Goal: Information Seeking & Learning: Learn about a topic

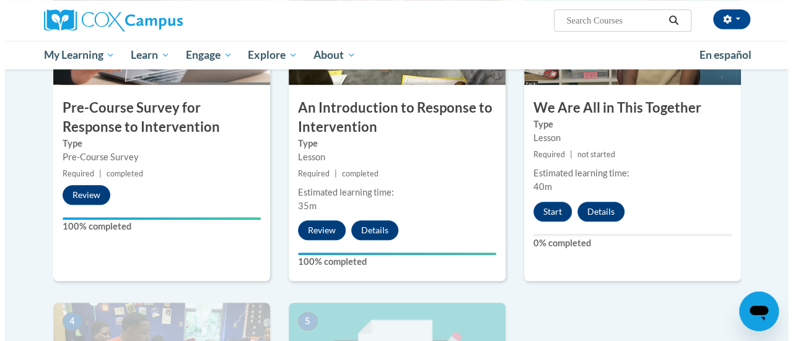
scroll to position [373, 0]
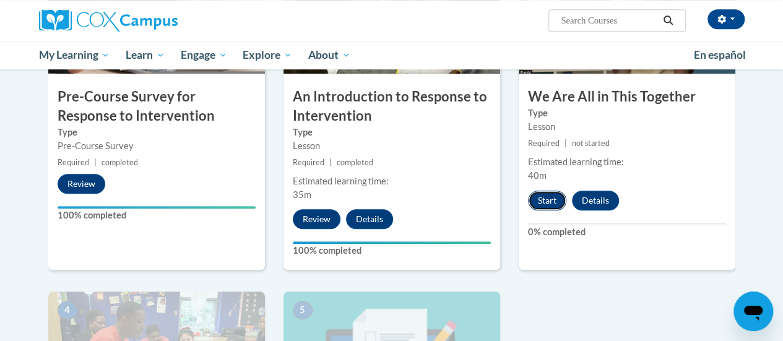
click at [544, 200] on button "Start" at bounding box center [547, 201] width 38 height 20
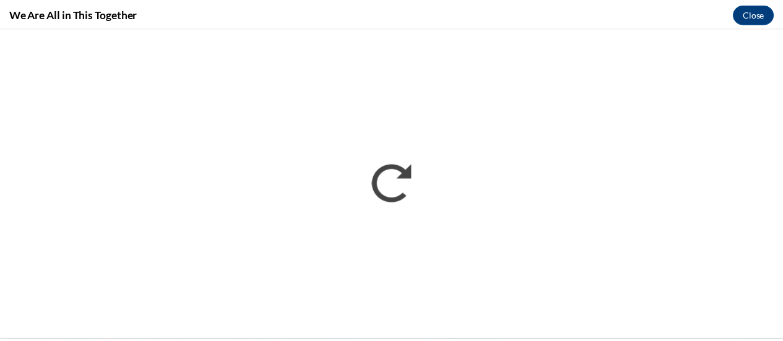
scroll to position [0, 0]
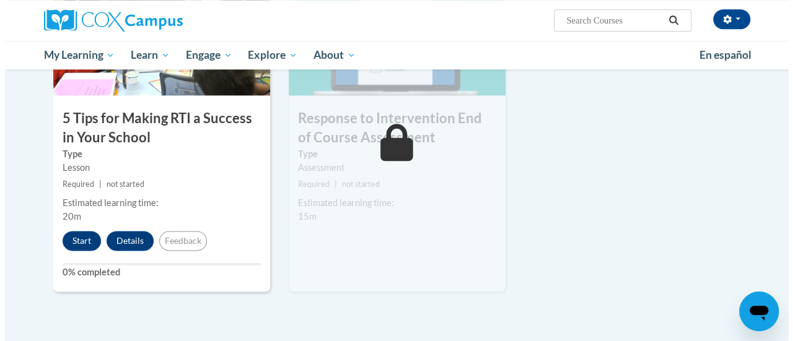
scroll to position [695, 0]
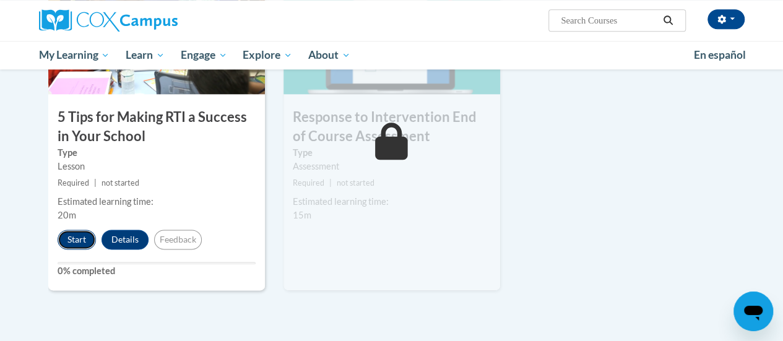
click at [74, 237] on button "Start" at bounding box center [77, 240] width 38 height 20
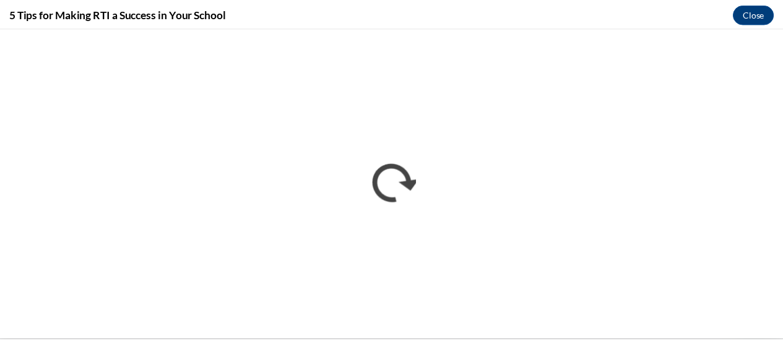
scroll to position [0, 0]
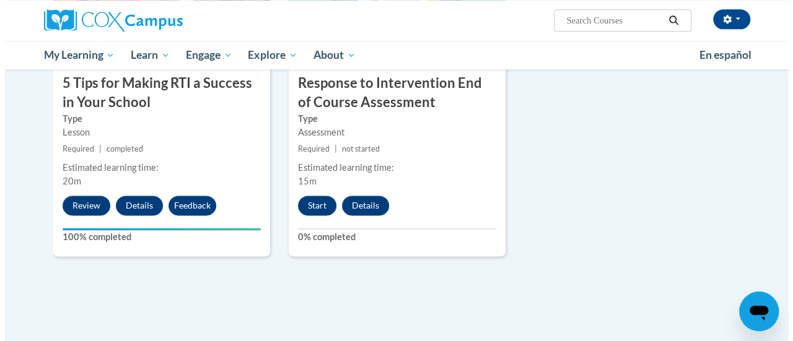
scroll to position [733, 0]
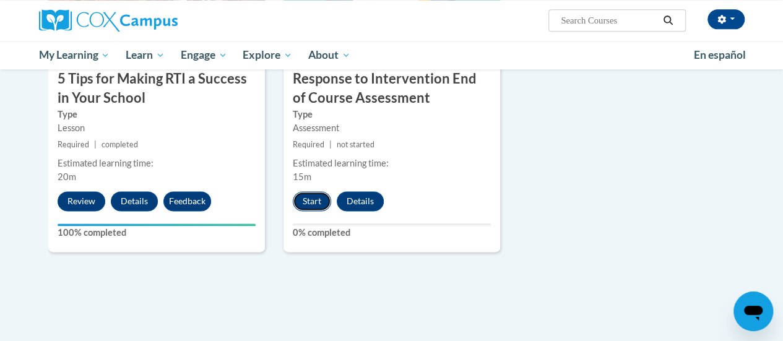
click at [312, 199] on button "Start" at bounding box center [312, 201] width 38 height 20
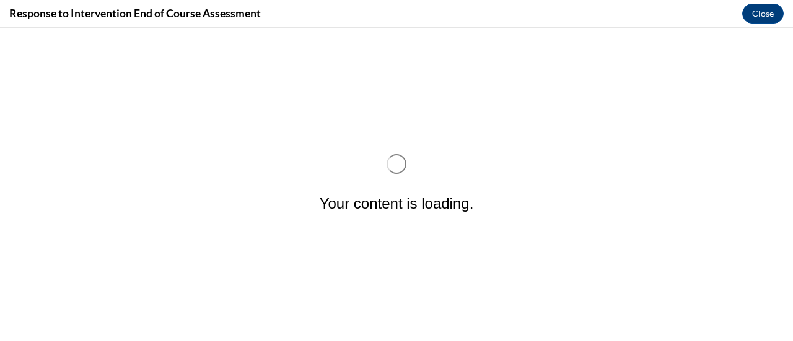
scroll to position [0, 0]
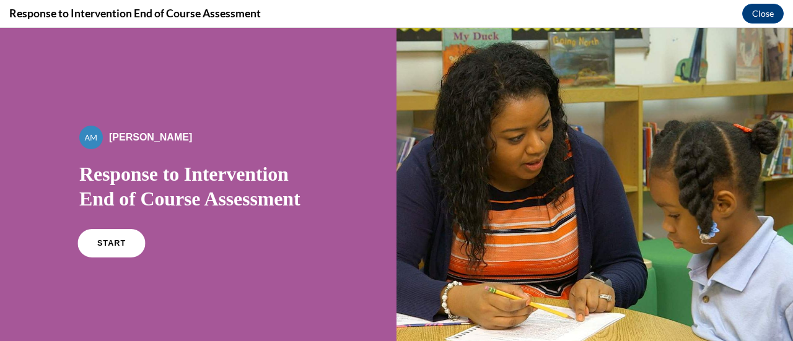
click at [91, 250] on link "START" at bounding box center [111, 243] width 68 height 28
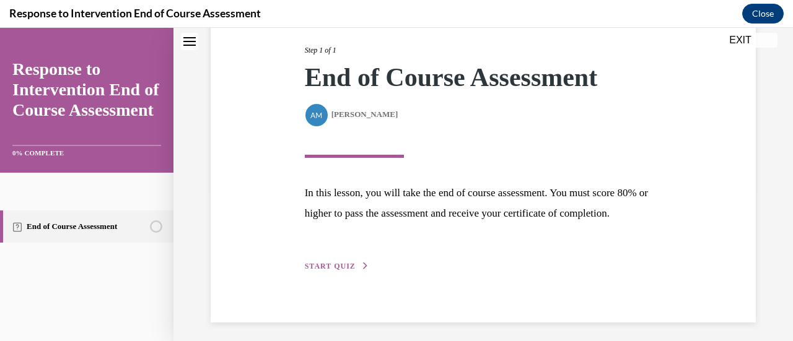
scroll to position [181, 0]
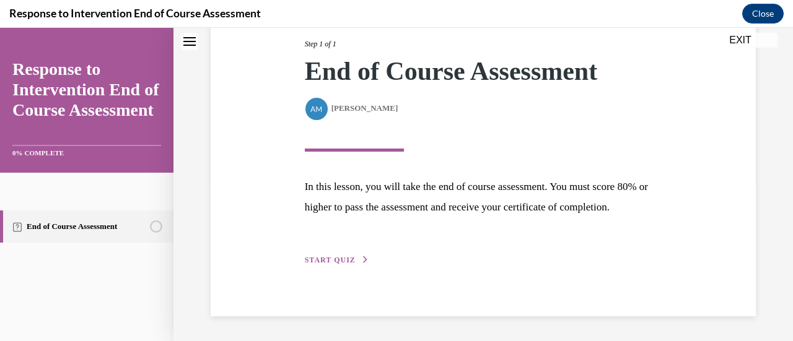
click at [327, 263] on span "START QUIZ" at bounding box center [330, 260] width 51 height 9
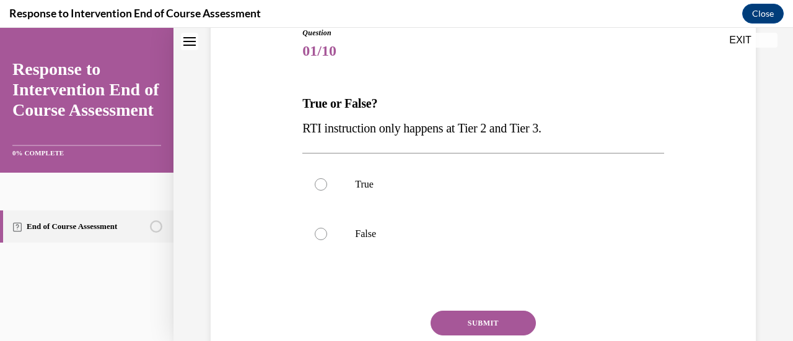
scroll to position [144, 0]
click at [383, 222] on label "False" at bounding box center [482, 235] width 361 height 50
click at [327, 229] on input "False" at bounding box center [321, 235] width 12 height 12
radio input "true"
click at [486, 321] on button "SUBMIT" at bounding box center [482, 324] width 105 height 25
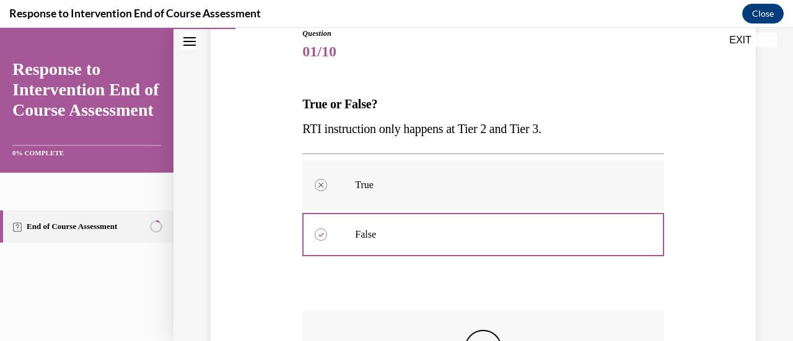
scroll to position [341, 0]
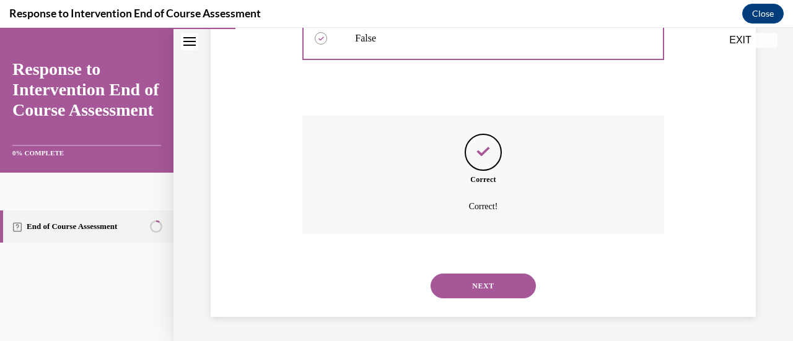
click at [473, 290] on button "NEXT" at bounding box center [482, 286] width 105 height 25
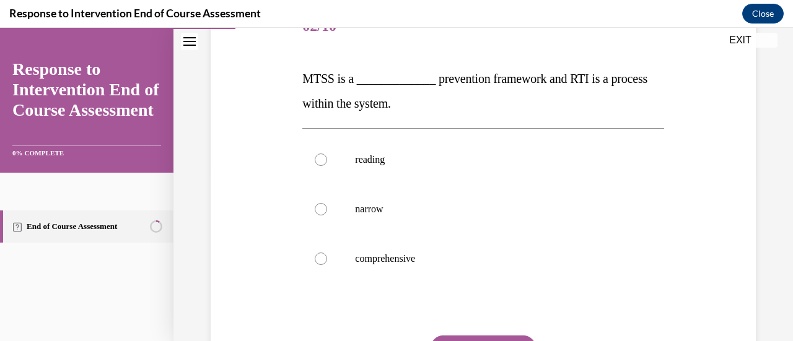
scroll to position [170, 0]
click at [393, 238] on label "comprehensive" at bounding box center [482, 258] width 361 height 50
click at [327, 252] on input "comprehensive" at bounding box center [321, 258] width 12 height 12
radio input "true"
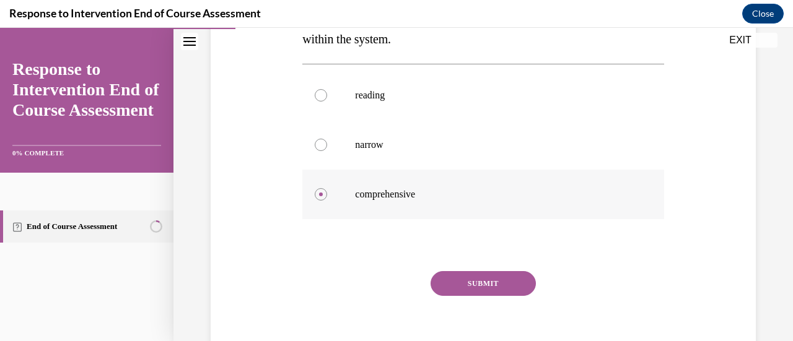
scroll to position [253, 0]
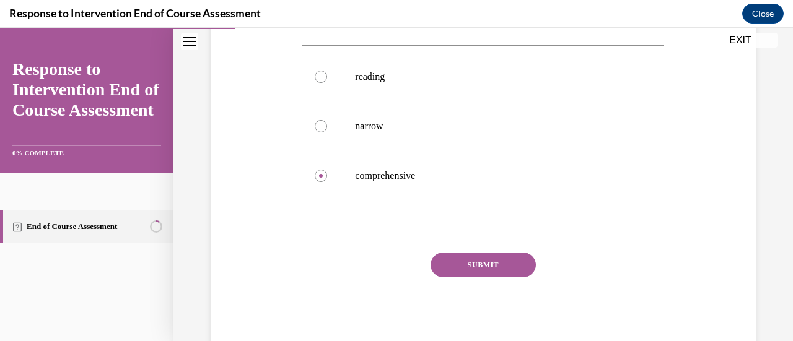
click at [497, 261] on button "SUBMIT" at bounding box center [482, 265] width 105 height 25
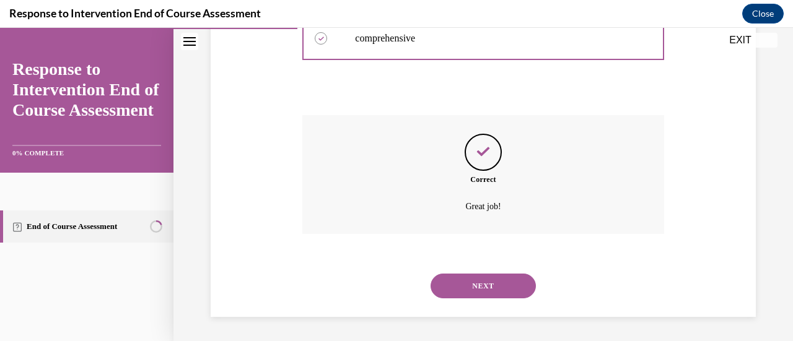
click at [493, 281] on button "NEXT" at bounding box center [482, 286] width 105 height 25
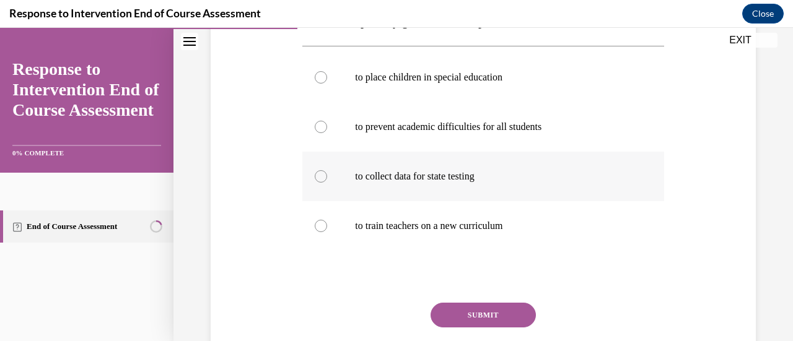
scroll to position [228, 0]
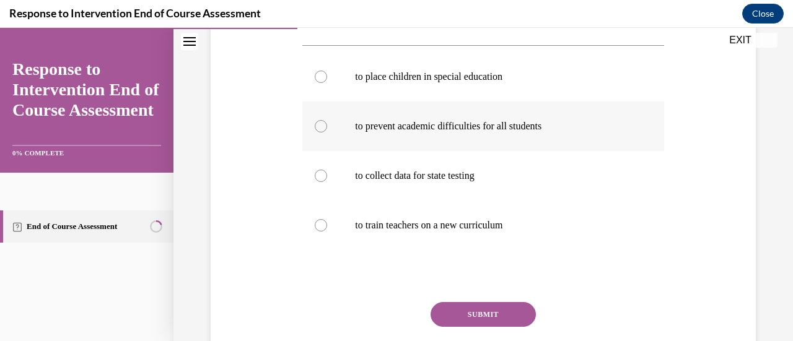
click at [476, 134] on label "to prevent academic difficulties for all students" at bounding box center [482, 127] width 361 height 50
click at [327, 133] on input "to prevent academic difficulties for all students" at bounding box center [321, 126] width 12 height 12
radio input "true"
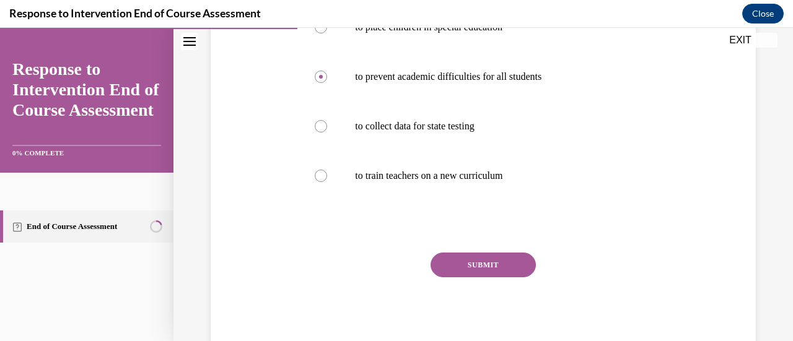
click at [487, 257] on button "SUBMIT" at bounding box center [482, 265] width 105 height 25
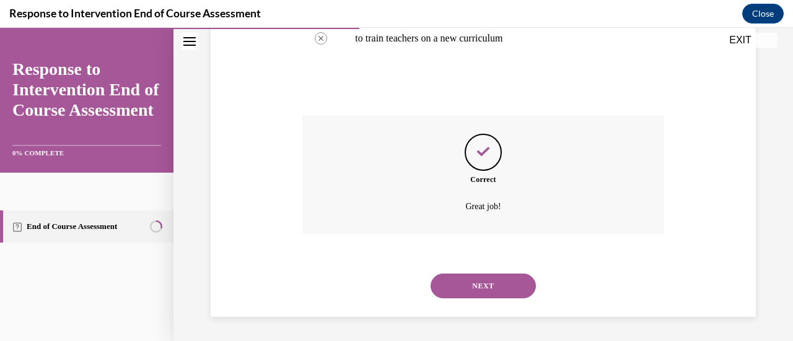
click at [493, 295] on button "NEXT" at bounding box center [482, 286] width 105 height 25
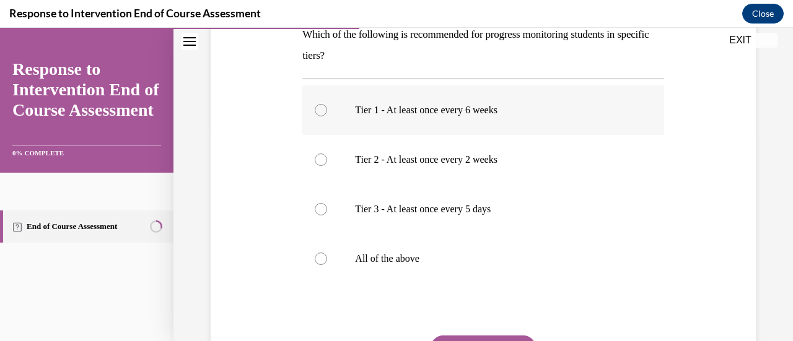
scroll to position [211, 0]
click at [409, 260] on p "All of the above" at bounding box center [493, 259] width 277 height 12
click at [327, 260] on input "All of the above" at bounding box center [321, 259] width 12 height 12
radio input "true"
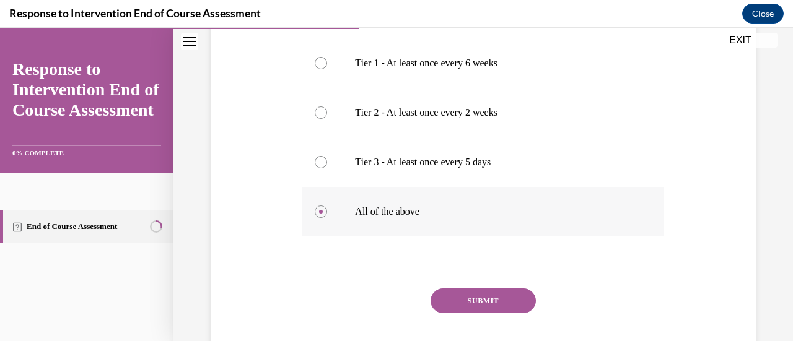
scroll to position [268, 0]
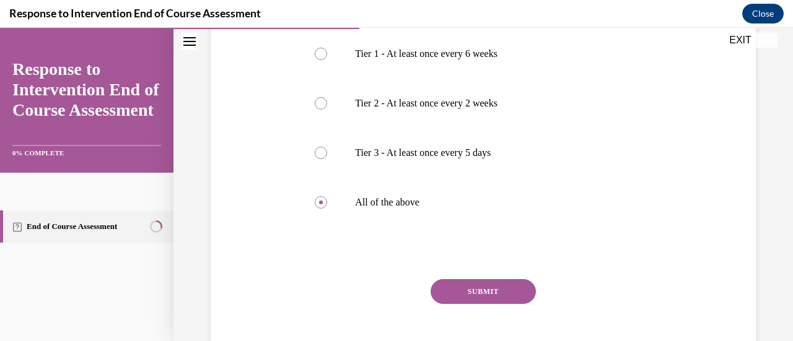
click at [486, 295] on button "SUBMIT" at bounding box center [482, 291] width 105 height 25
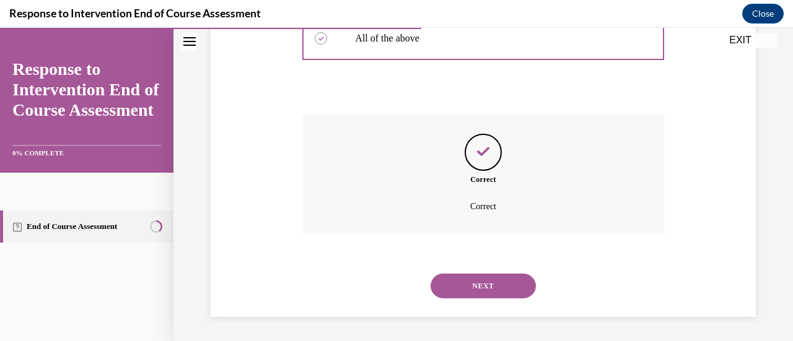
click at [486, 295] on button "NEXT" at bounding box center [482, 286] width 105 height 25
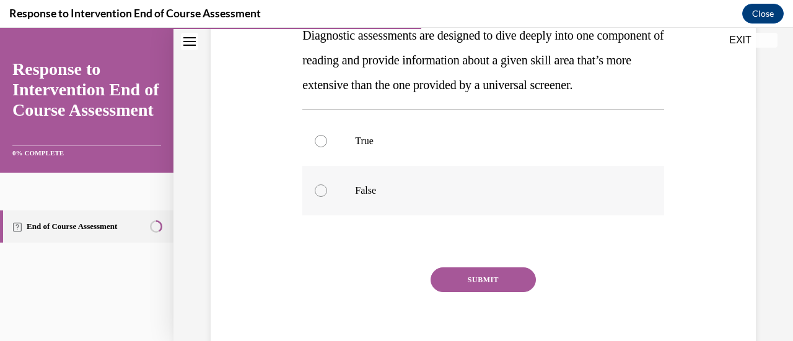
scroll to position [242, 0]
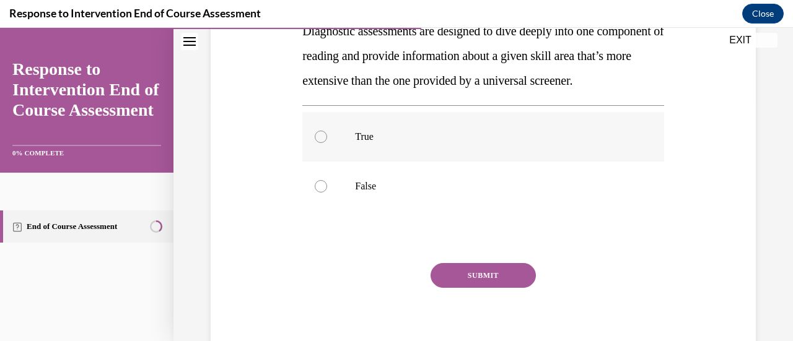
click at [369, 143] on p "True" at bounding box center [493, 137] width 277 height 12
click at [327, 143] on input "True" at bounding box center [321, 137] width 12 height 12
radio input "true"
click at [487, 288] on button "SUBMIT" at bounding box center [482, 275] width 105 height 25
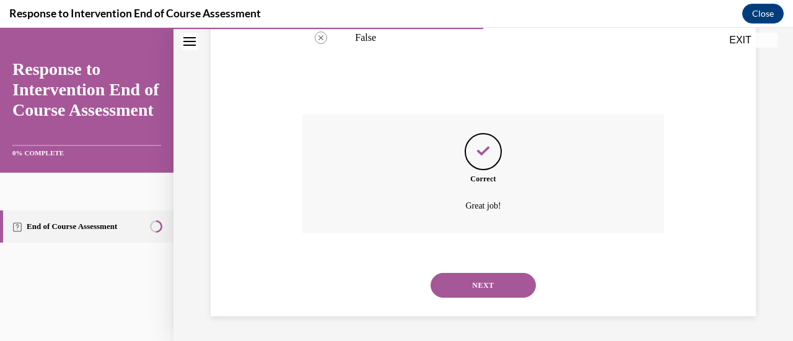
click at [479, 287] on button "NEXT" at bounding box center [482, 285] width 105 height 25
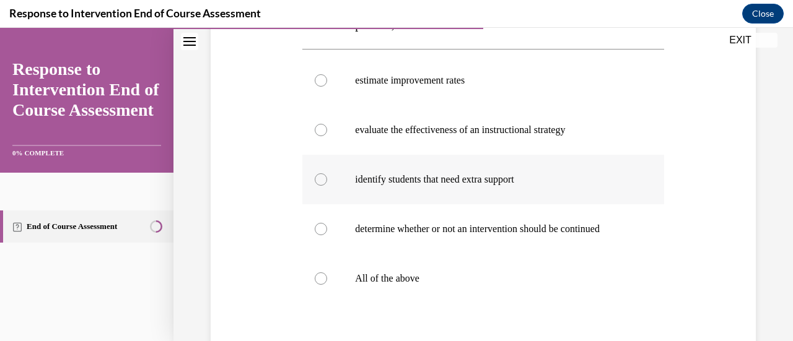
scroll to position [229, 0]
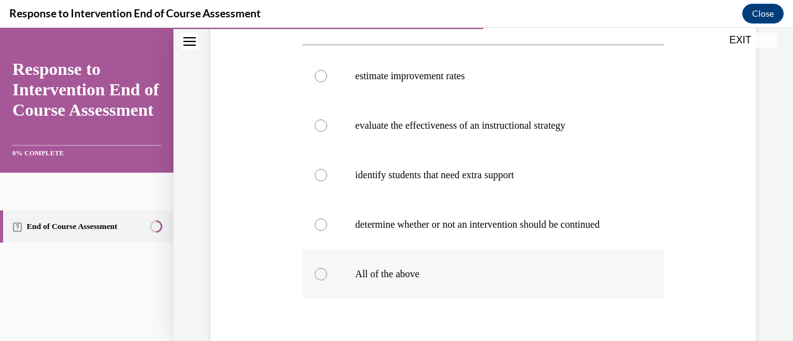
click at [425, 275] on p "All of the above" at bounding box center [493, 274] width 277 height 12
click at [327, 275] on input "All of the above" at bounding box center [321, 274] width 12 height 12
radio input "true"
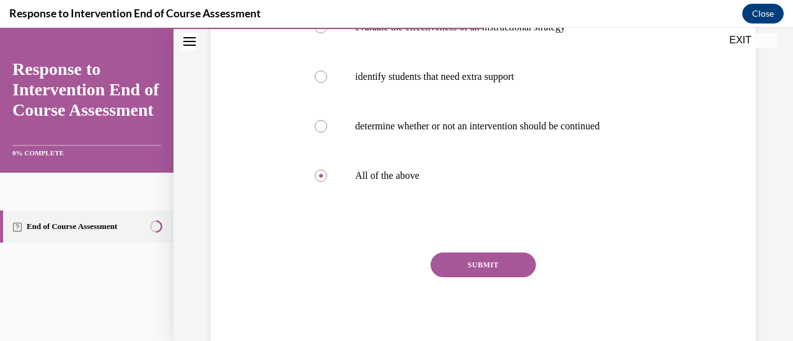
click at [478, 264] on button "SUBMIT" at bounding box center [482, 265] width 105 height 25
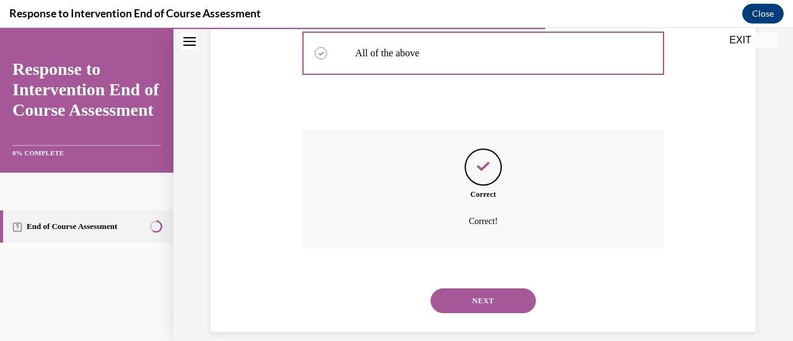
scroll to position [465, 0]
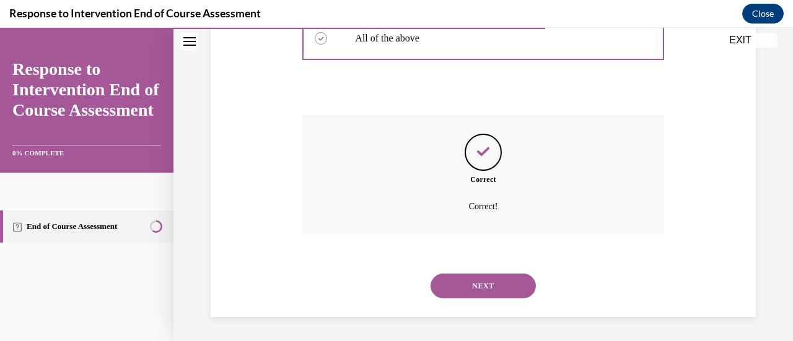
click at [502, 282] on button "NEXT" at bounding box center [482, 286] width 105 height 25
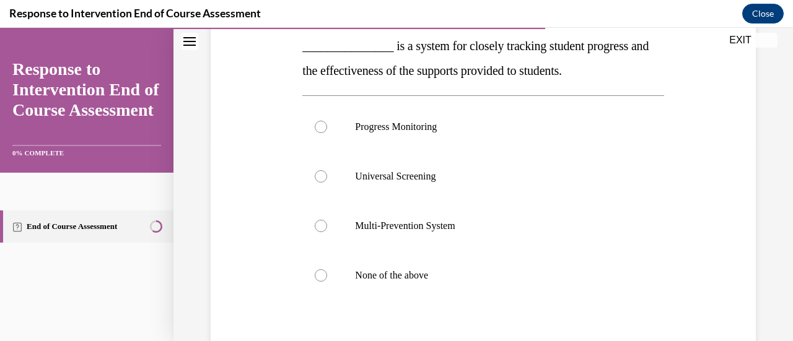
scroll to position [207, 0]
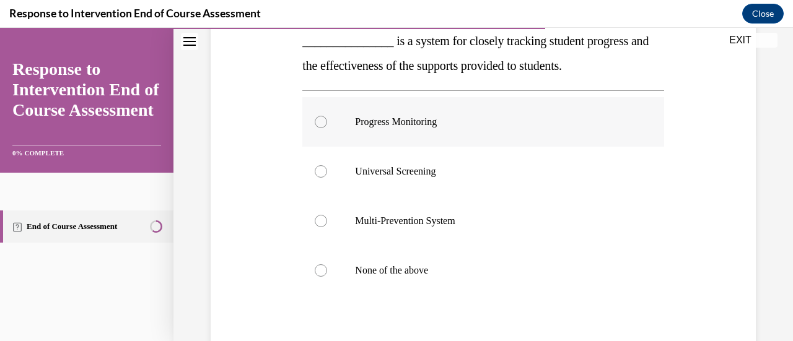
click at [405, 120] on p "Progress Monitoring" at bounding box center [493, 122] width 277 height 12
click at [327, 120] on input "Progress Monitoring" at bounding box center [321, 122] width 12 height 12
radio input "true"
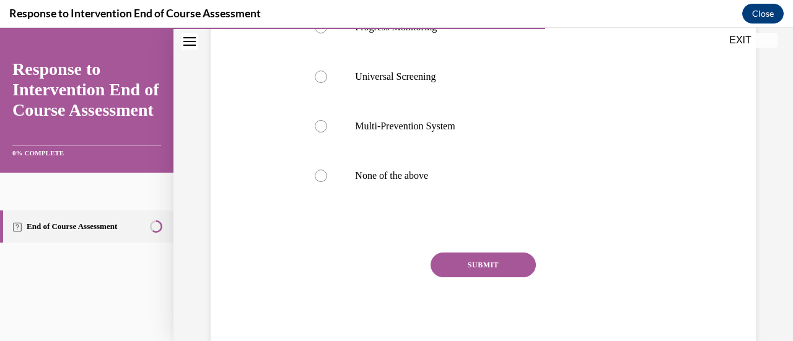
click at [491, 258] on button "SUBMIT" at bounding box center [482, 265] width 105 height 25
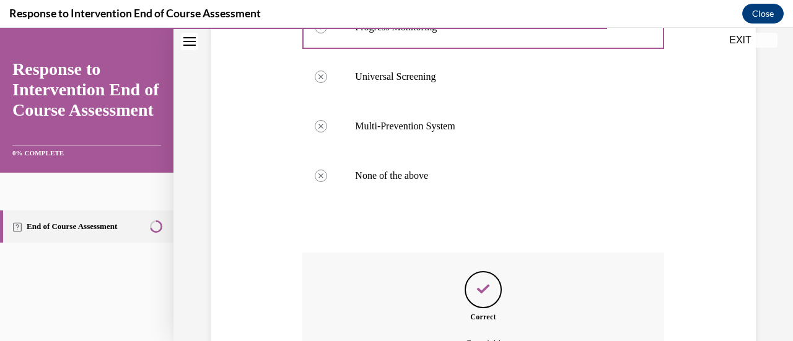
scroll to position [440, 0]
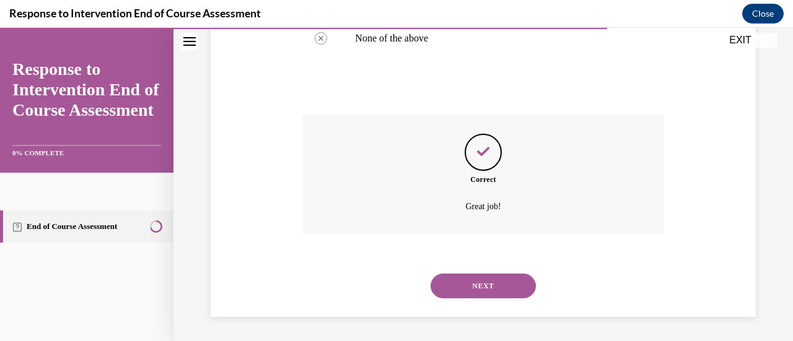
click at [486, 282] on button "NEXT" at bounding box center [482, 286] width 105 height 25
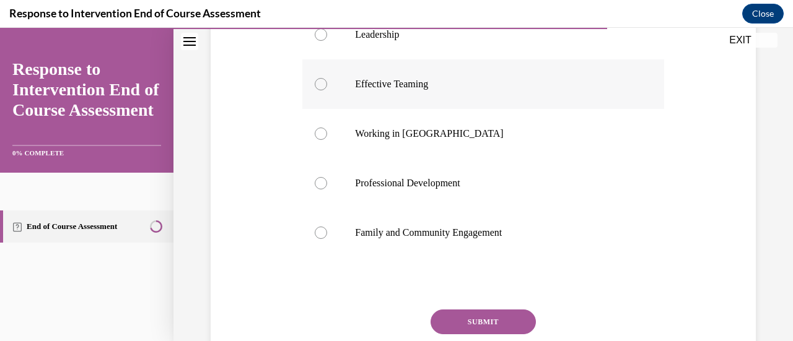
scroll to position [275, 0]
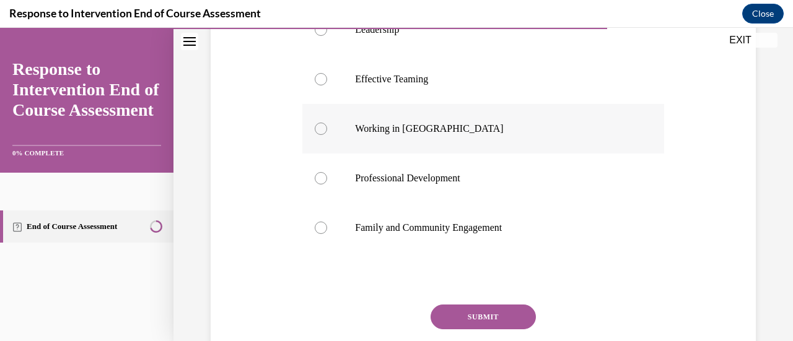
click at [417, 136] on label "Working in Silos" at bounding box center [482, 129] width 361 height 50
click at [327, 135] on input "Working in Silos" at bounding box center [321, 129] width 12 height 12
radio input "true"
click at [473, 310] on button "SUBMIT" at bounding box center [482, 317] width 105 height 25
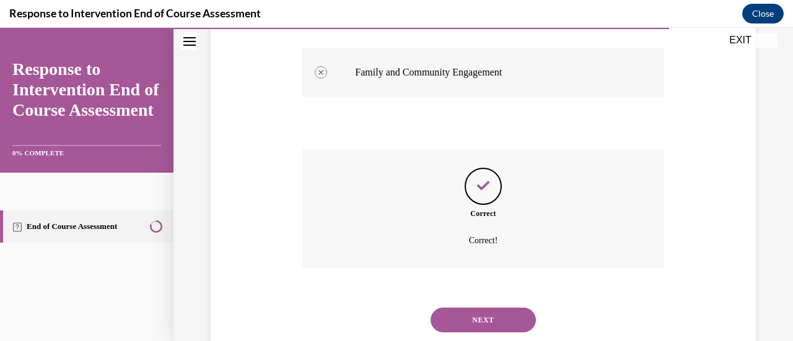
scroll to position [465, 0]
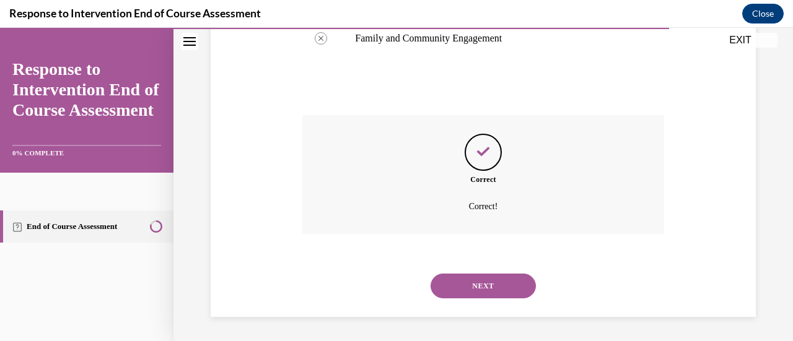
click at [486, 296] on button "NEXT" at bounding box center [482, 286] width 105 height 25
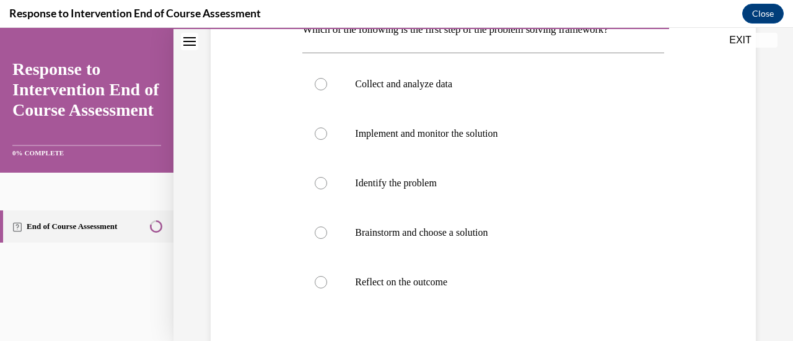
scroll to position [220, 0]
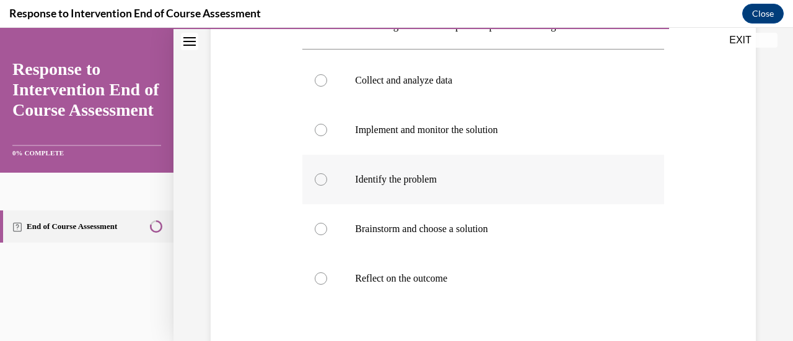
click at [442, 194] on label "Identify the problem" at bounding box center [482, 180] width 361 height 50
click at [327, 186] on input "Identify the problem" at bounding box center [321, 179] width 12 height 12
radio input "true"
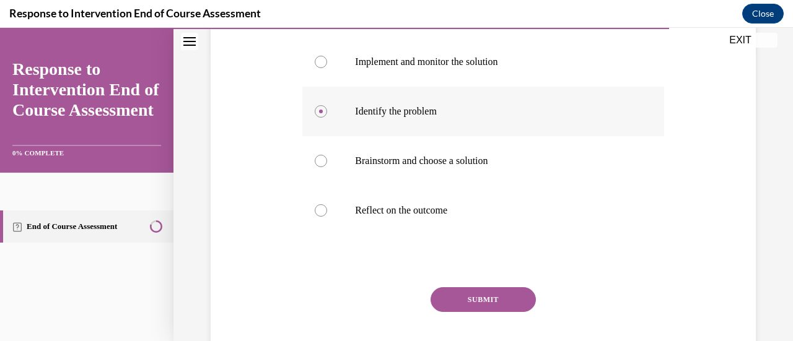
scroll to position [321, 0]
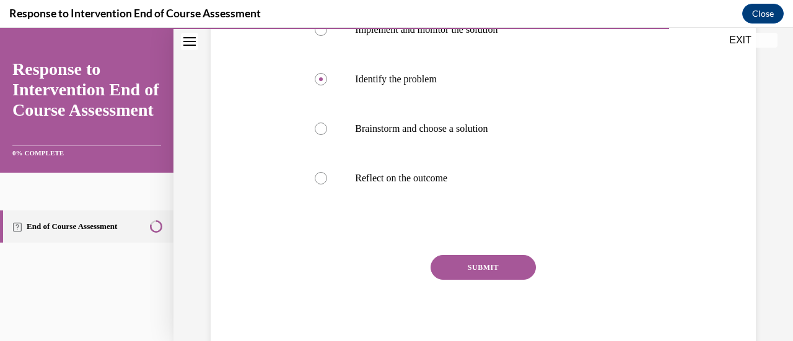
click at [485, 266] on button "SUBMIT" at bounding box center [482, 267] width 105 height 25
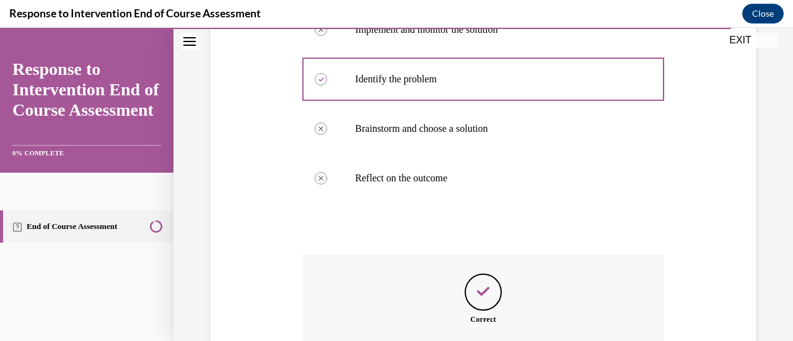
scroll to position [461, 0]
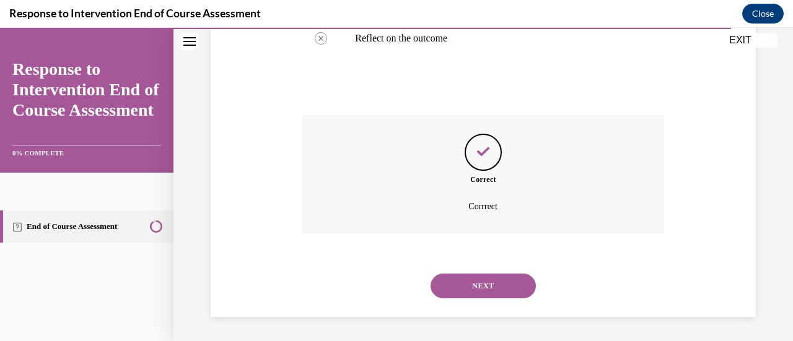
click at [484, 279] on button "NEXT" at bounding box center [482, 286] width 105 height 25
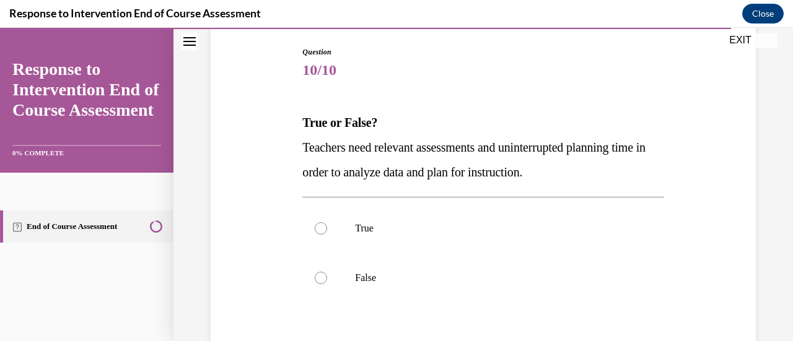
scroll to position [177, 0]
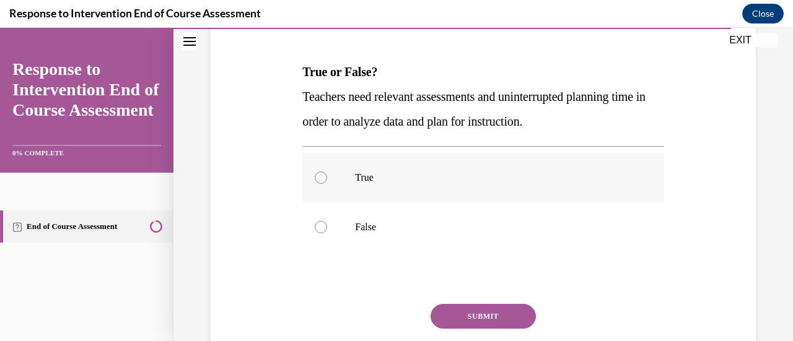
click at [369, 178] on p "True" at bounding box center [493, 178] width 277 height 12
click at [327, 178] on input "True" at bounding box center [321, 178] width 12 height 12
radio input "true"
click at [491, 318] on button "SUBMIT" at bounding box center [482, 316] width 105 height 25
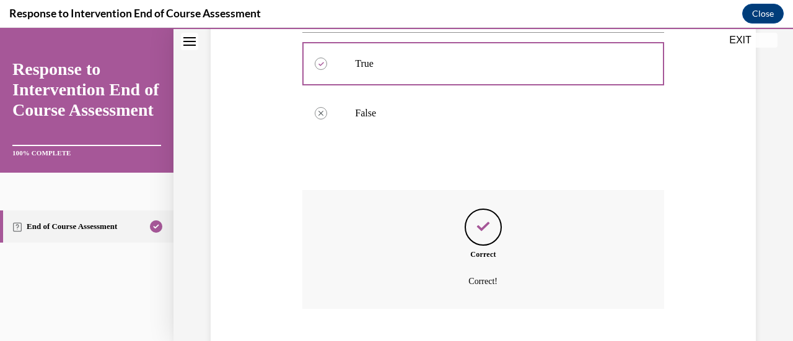
scroll to position [365, 0]
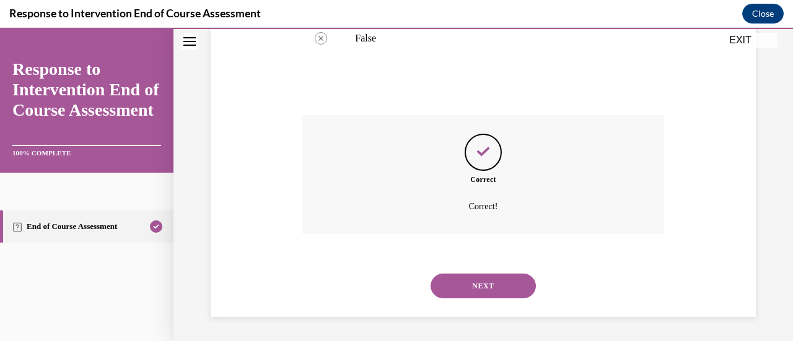
click at [482, 283] on button "NEXT" at bounding box center [482, 286] width 105 height 25
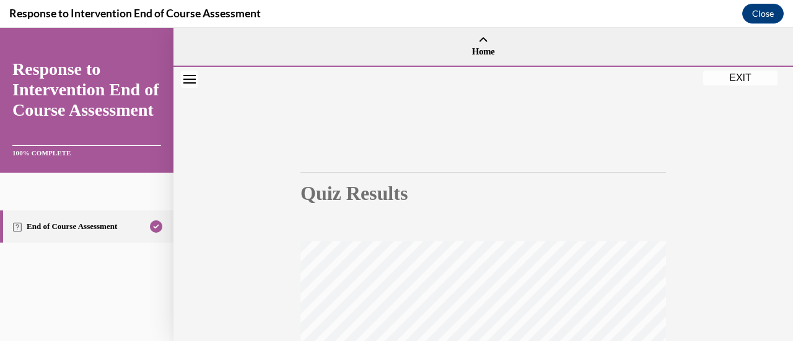
scroll to position [321, 0]
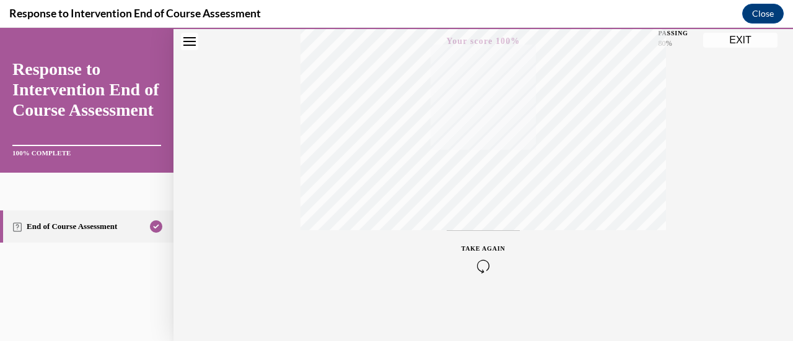
click at [733, 42] on button "EXIT" at bounding box center [740, 40] width 74 height 15
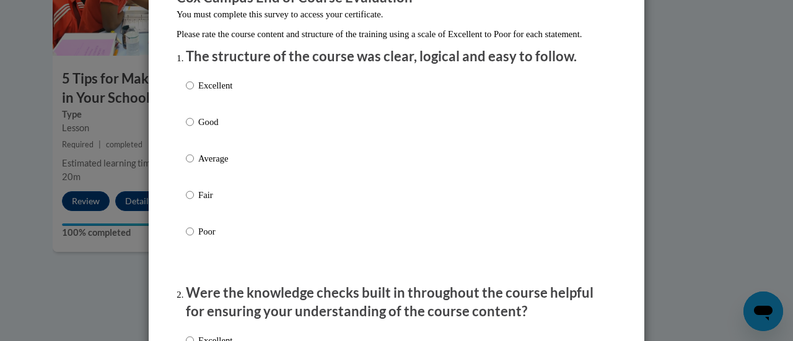
scroll to position [129, 0]
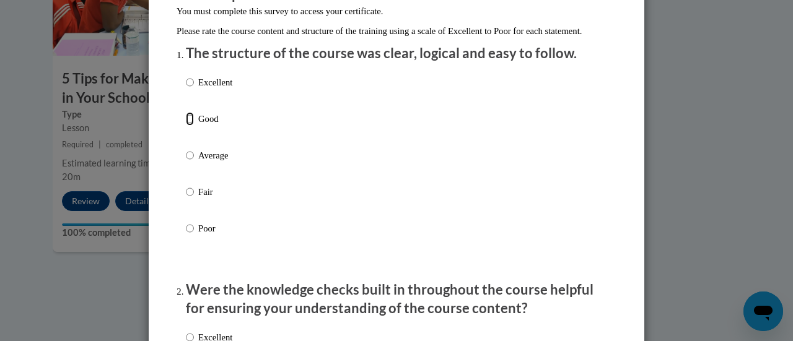
click at [187, 126] on input "Good" at bounding box center [190, 119] width 8 height 14
radio input "true"
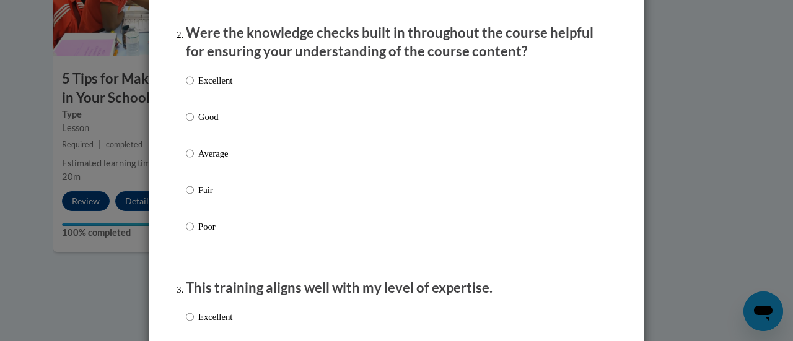
scroll to position [387, 0]
click at [186, 123] on input "Good" at bounding box center [190, 116] width 8 height 14
radio input "true"
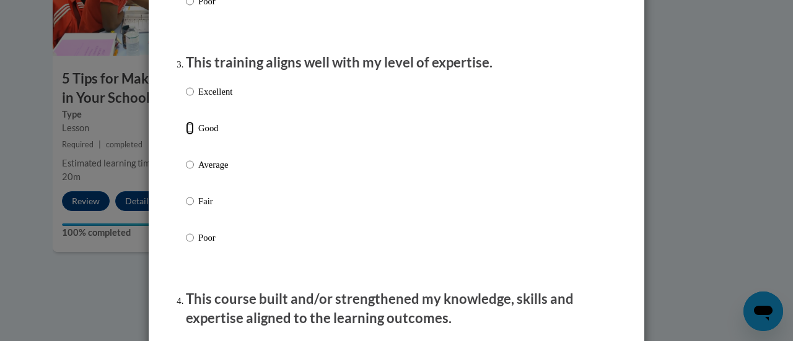
click at [186, 135] on input "Good" at bounding box center [190, 128] width 8 height 14
radio input "true"
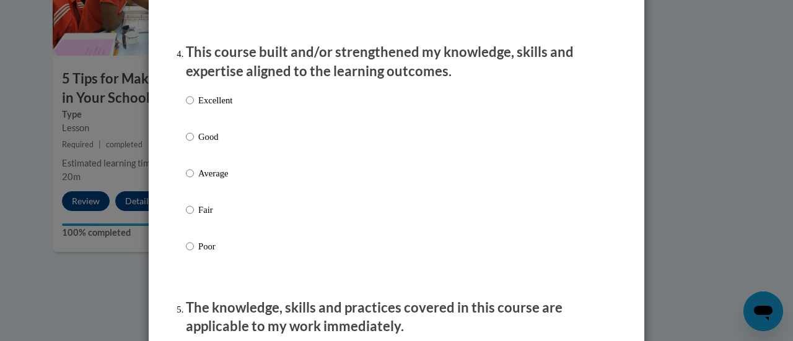
scroll to position [859, 0]
click at [186, 143] on input "Good" at bounding box center [190, 136] width 8 height 14
radio input "true"
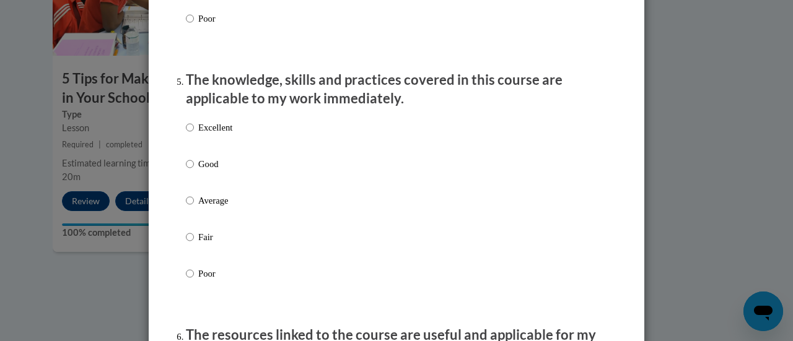
scroll to position [1086, 0]
click at [186, 172] on input "Good" at bounding box center [190, 165] width 8 height 14
radio input "true"
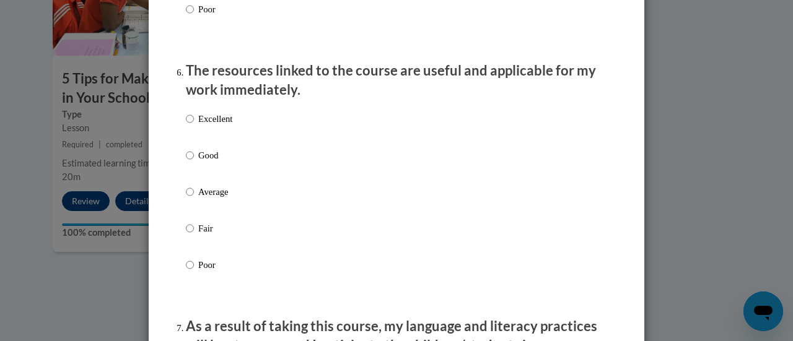
scroll to position [1353, 0]
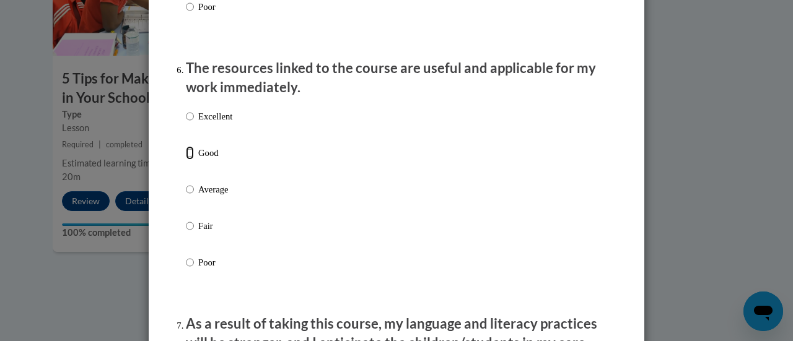
click at [186, 160] on input "Good" at bounding box center [190, 153] width 8 height 14
radio input "true"
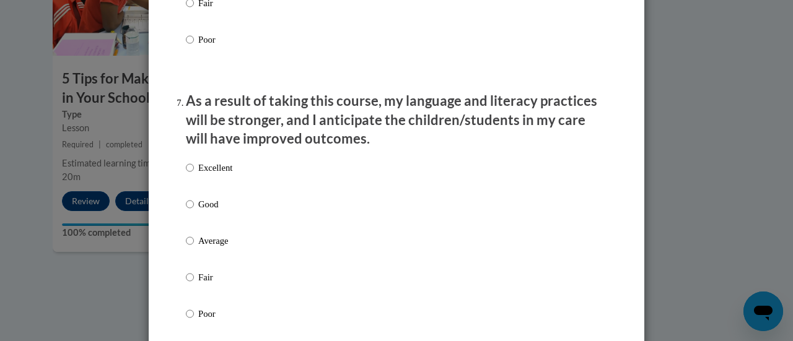
scroll to position [1578, 0]
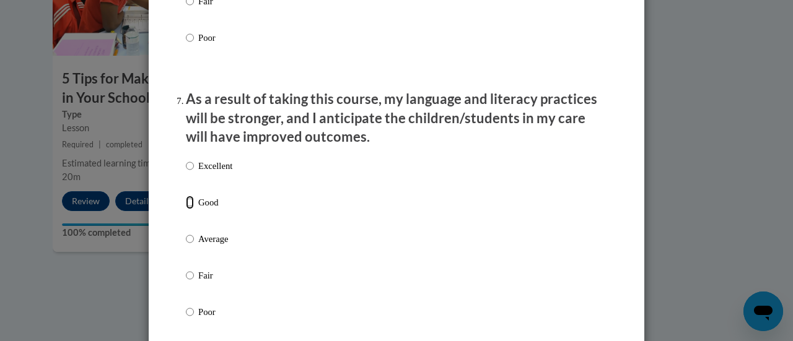
click at [186, 209] on input "Good" at bounding box center [190, 203] width 8 height 14
radio input "true"
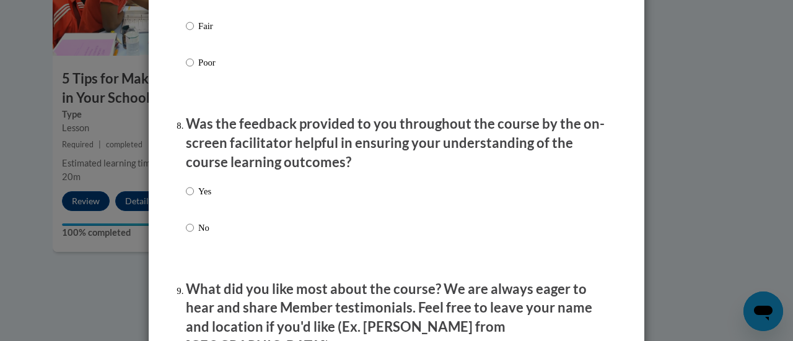
scroll to position [1831, 0]
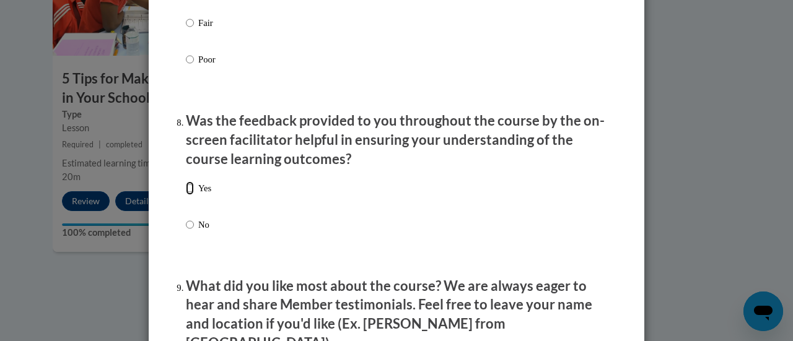
click at [186, 195] on input "Yes" at bounding box center [190, 188] width 8 height 14
radio input "true"
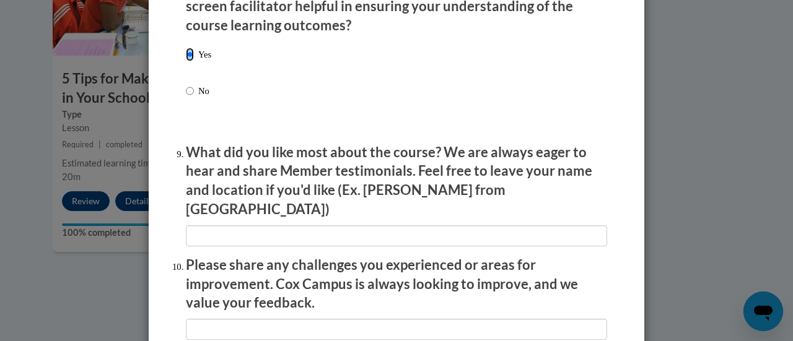
scroll to position [1965, 0]
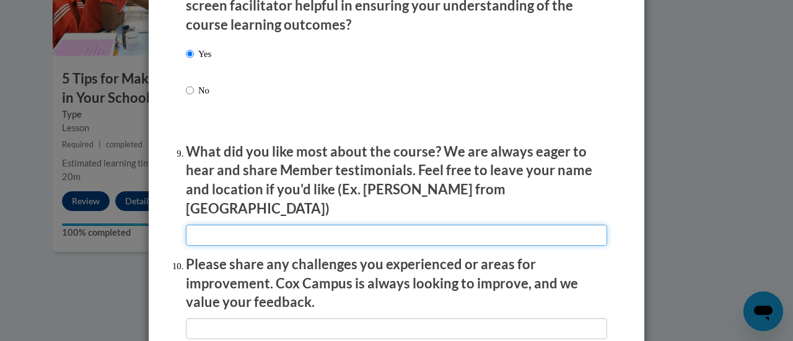
click at [209, 225] on input "textbox" at bounding box center [396, 235] width 421 height 21
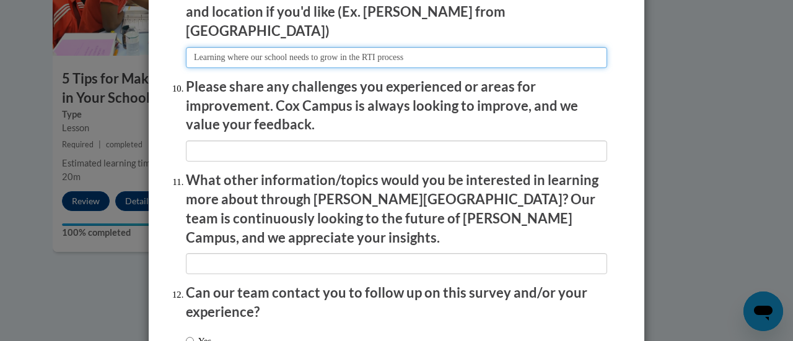
scroll to position [2144, 0]
type input "Learning where our school needs to grow in the RTI process"
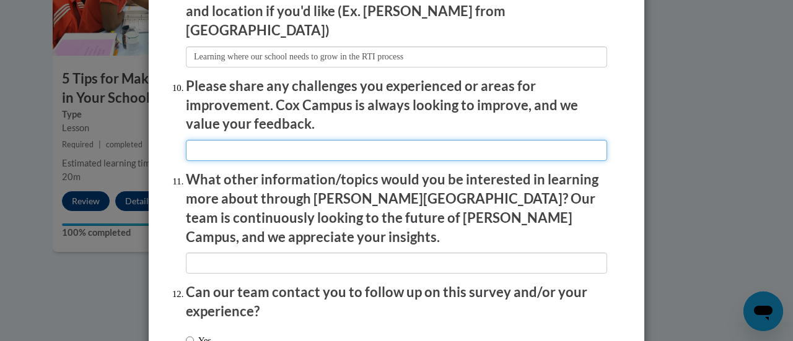
click at [213, 140] on input "textbox" at bounding box center [396, 150] width 421 height 21
type input "n/a"
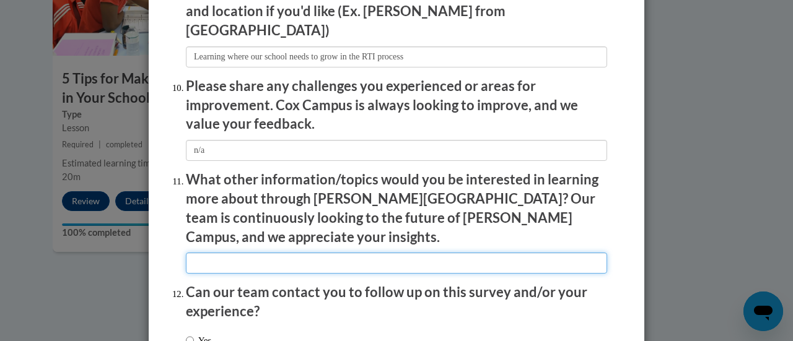
click at [187, 253] on input "textbox" at bounding box center [396, 263] width 421 height 21
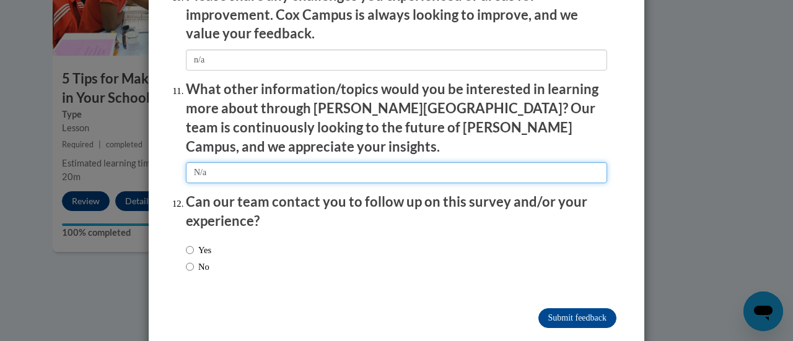
type input "N/a"
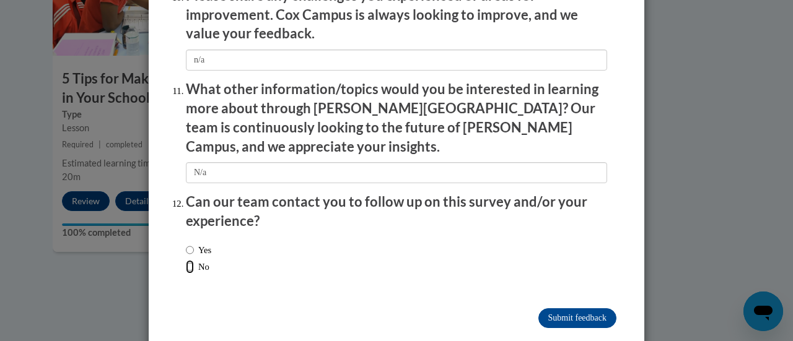
click at [186, 260] on input "No" at bounding box center [190, 267] width 8 height 14
radio input "true"
click at [557, 308] on input "Submit feedback" at bounding box center [577, 318] width 78 height 20
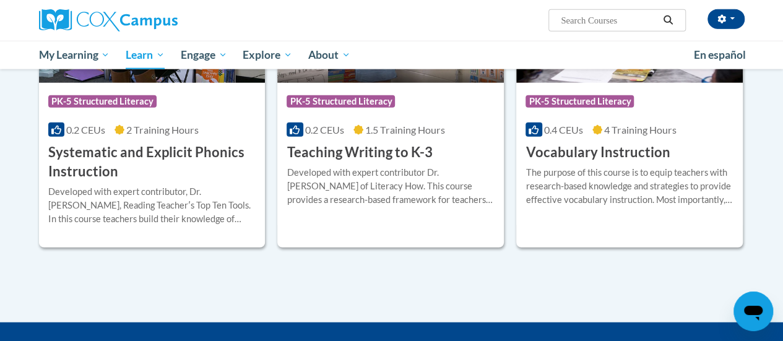
scroll to position [1467, 0]
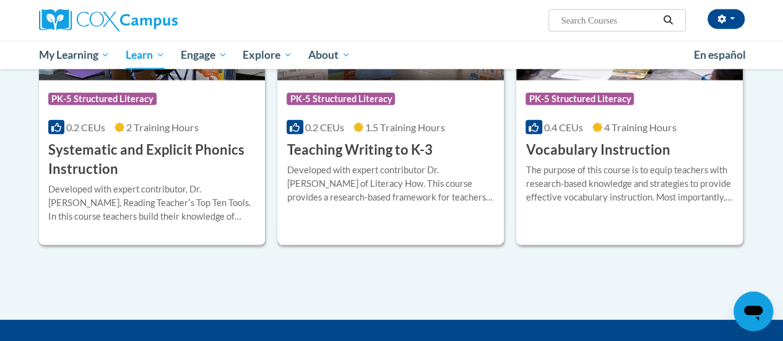
click at [467, 134] on div "Course Category: PK-5 Structured Literacy 0.2 CEUs 1.5 Training Hours COURSE Te…" at bounding box center [390, 120] width 227 height 79
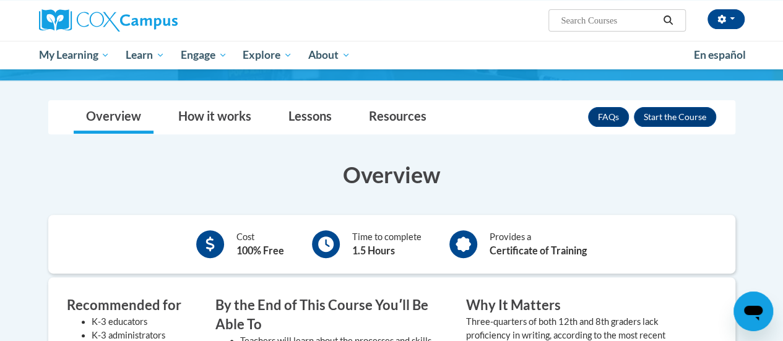
scroll to position [165, 0]
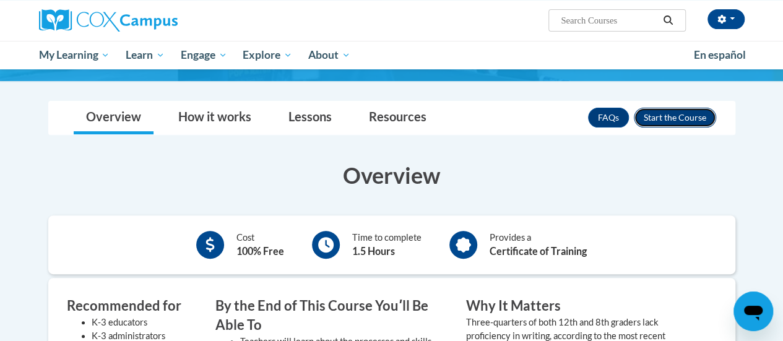
click at [686, 120] on button "Enroll" at bounding box center [675, 118] width 82 height 20
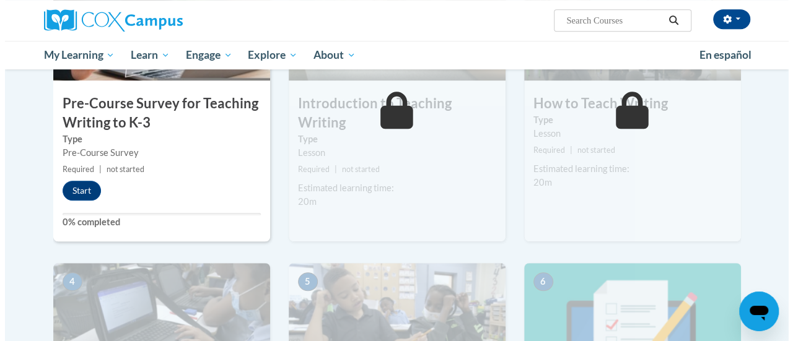
scroll to position [358, 0]
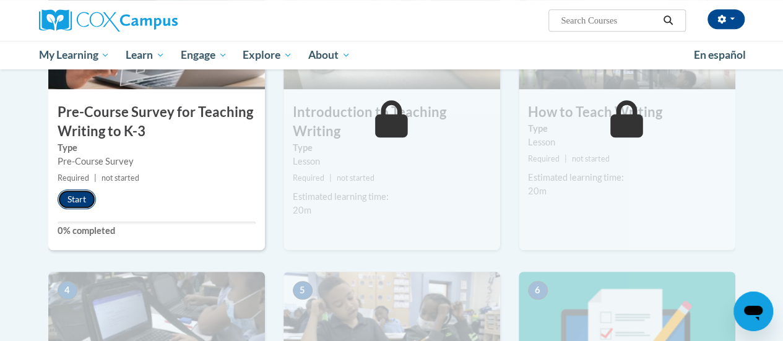
click at [62, 198] on button "Start" at bounding box center [77, 200] width 38 height 20
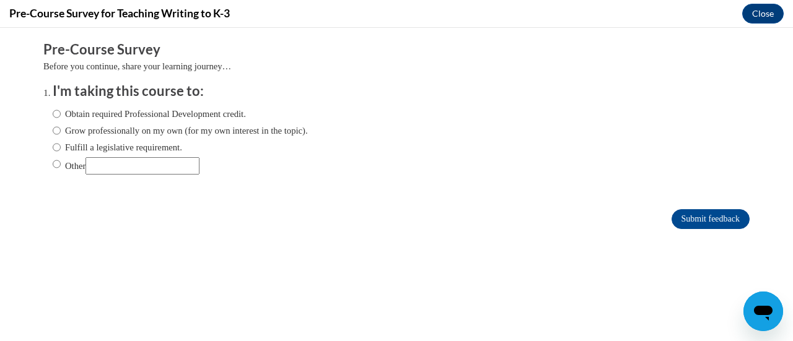
scroll to position [0, 0]
click at [127, 147] on label "Fulfill a legislative requirement." at bounding box center [117, 148] width 129 height 14
click at [61, 147] on input "Fulfill a legislative requirement." at bounding box center [57, 148] width 8 height 14
radio input "true"
click at [686, 216] on input "Submit feedback" at bounding box center [710, 219] width 78 height 20
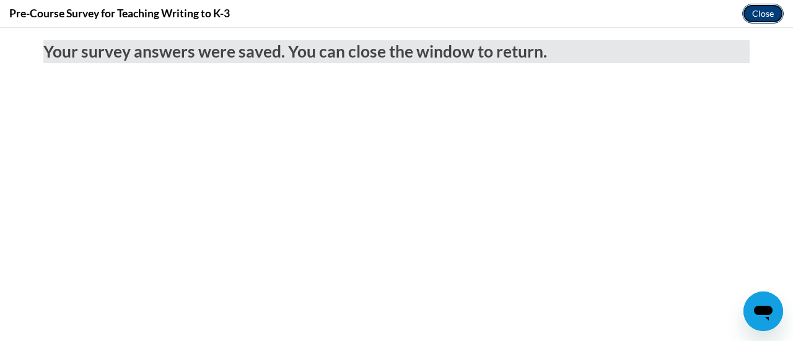
click at [770, 12] on button "Close" at bounding box center [762, 14] width 41 height 20
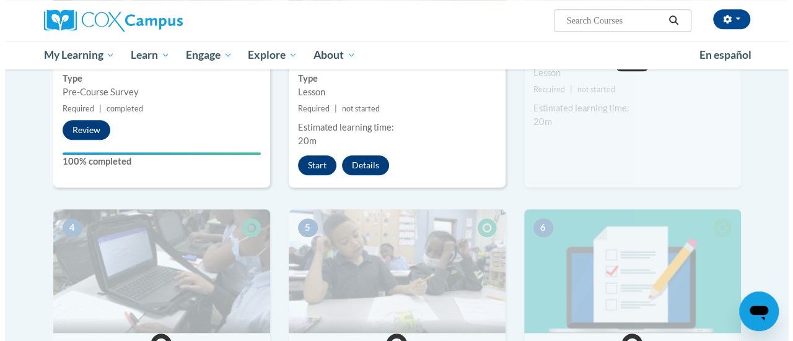
scroll to position [427, 0]
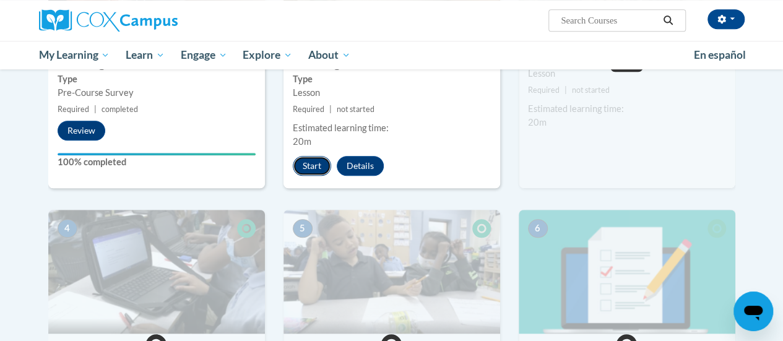
click at [301, 172] on button "Start" at bounding box center [312, 166] width 38 height 20
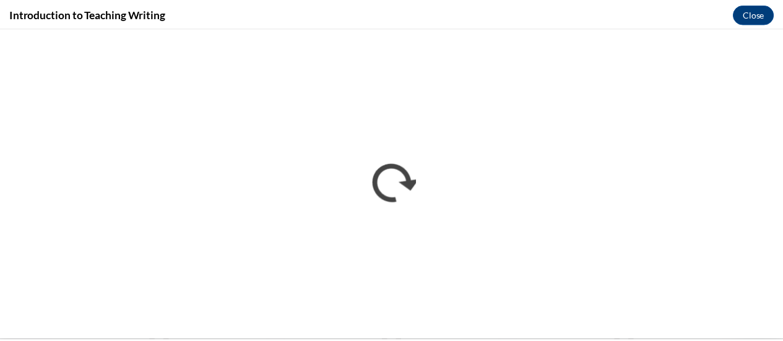
scroll to position [0, 0]
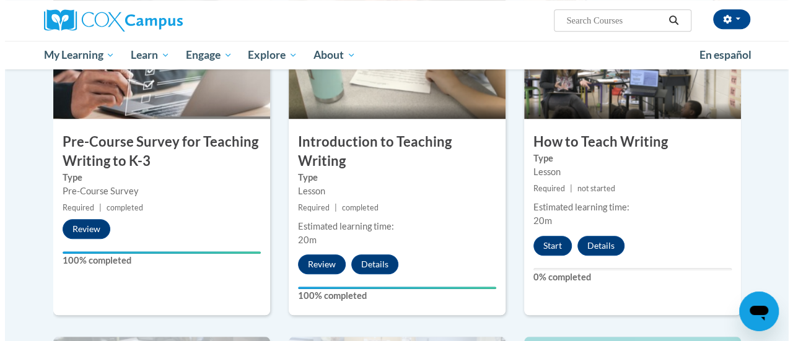
scroll to position [341, 0]
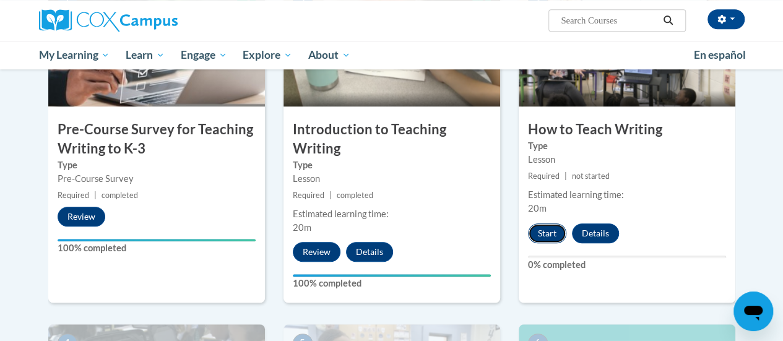
click at [552, 237] on button "Start" at bounding box center [547, 234] width 38 height 20
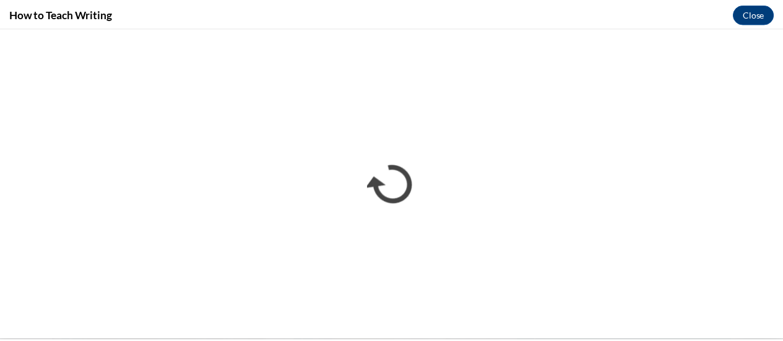
scroll to position [0, 0]
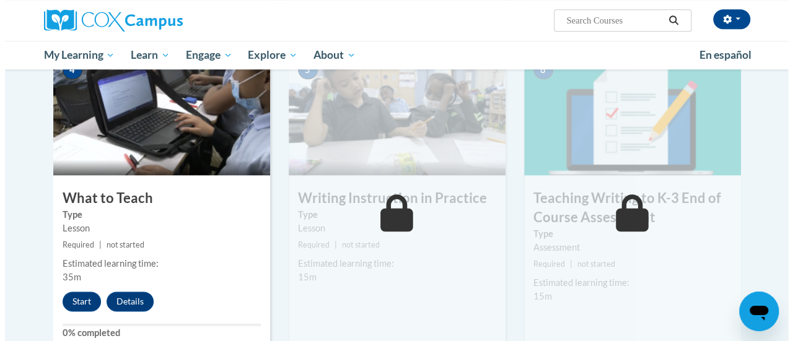
scroll to position [614, 0]
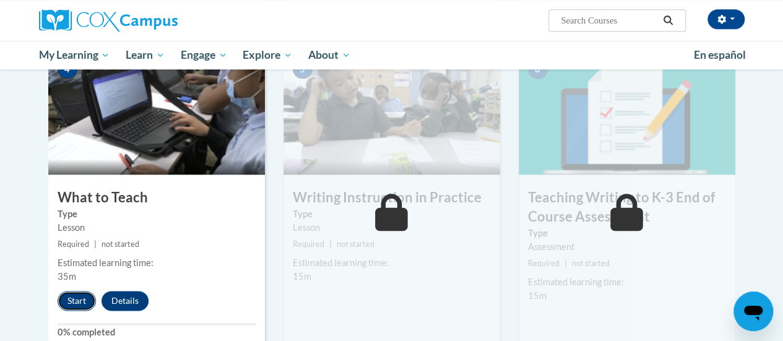
click at [72, 304] on button "Start" at bounding box center [77, 301] width 38 height 20
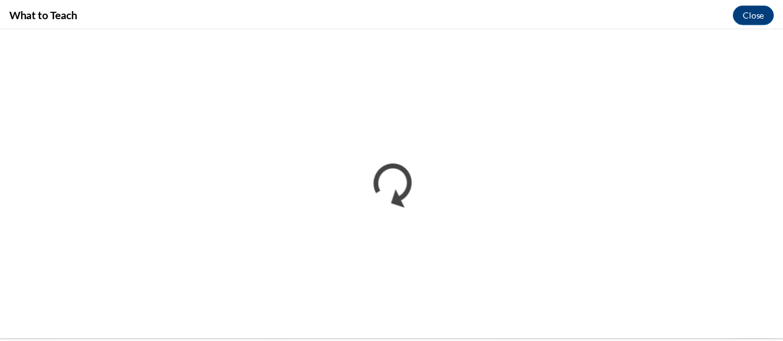
scroll to position [0, 0]
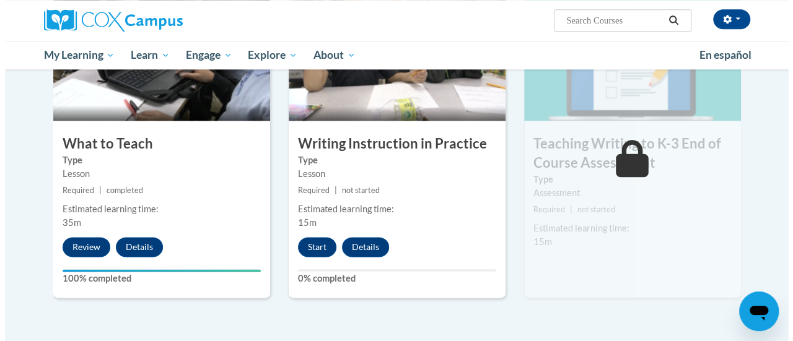
scroll to position [679, 0]
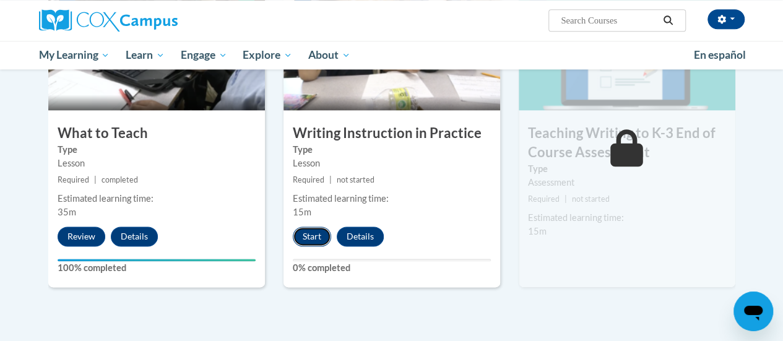
click at [310, 235] on button "Start" at bounding box center [312, 237] width 38 height 20
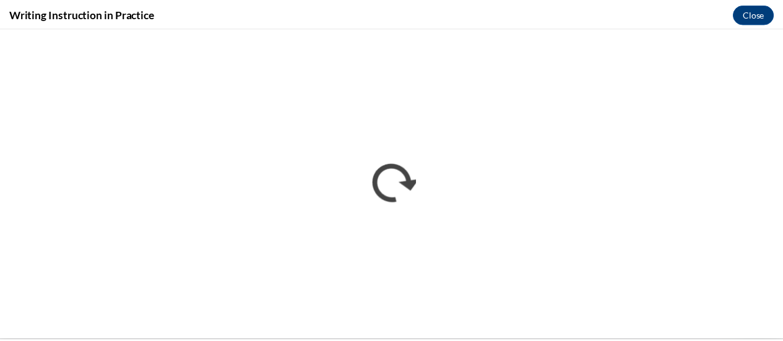
scroll to position [0, 0]
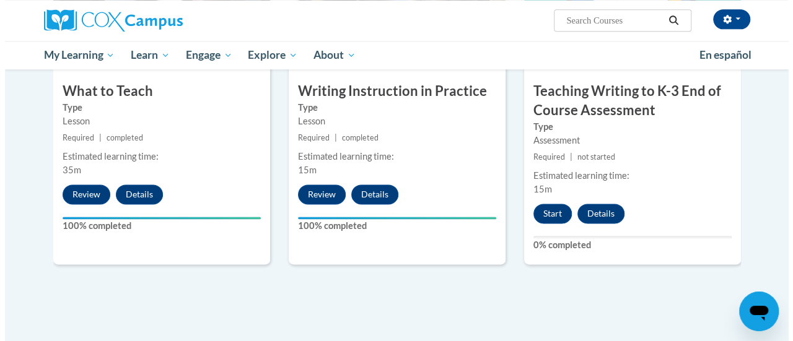
scroll to position [762, 0]
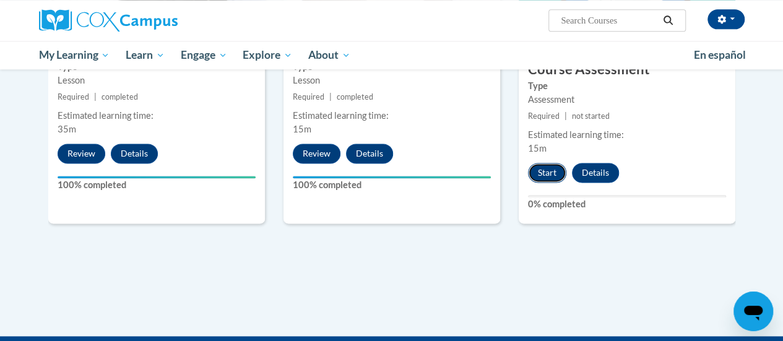
click at [547, 172] on button "Start" at bounding box center [547, 173] width 38 height 20
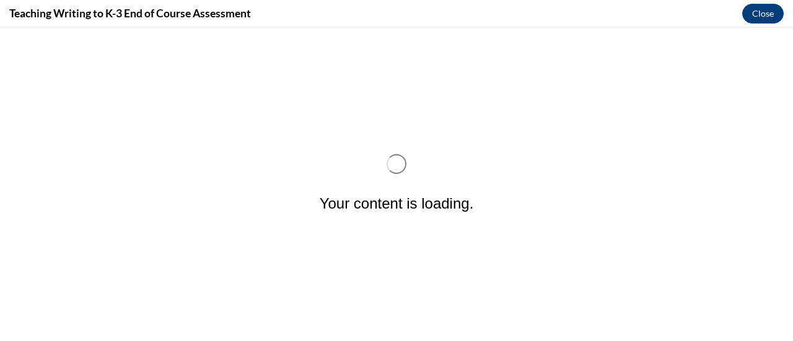
scroll to position [0, 0]
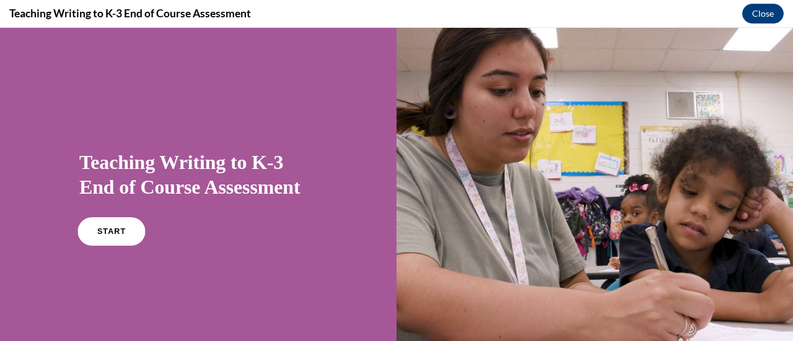
click at [116, 236] on link "START" at bounding box center [111, 231] width 68 height 28
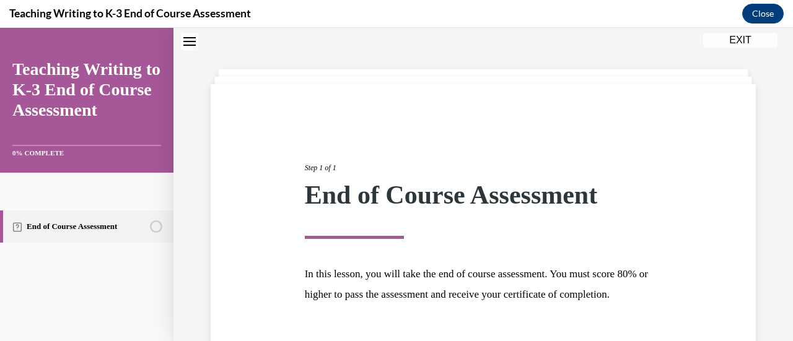
scroll to position [145, 0]
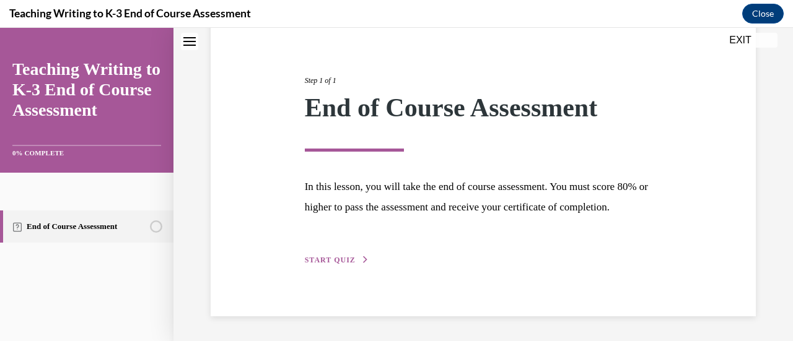
click at [319, 262] on span "START QUIZ" at bounding box center [330, 260] width 51 height 9
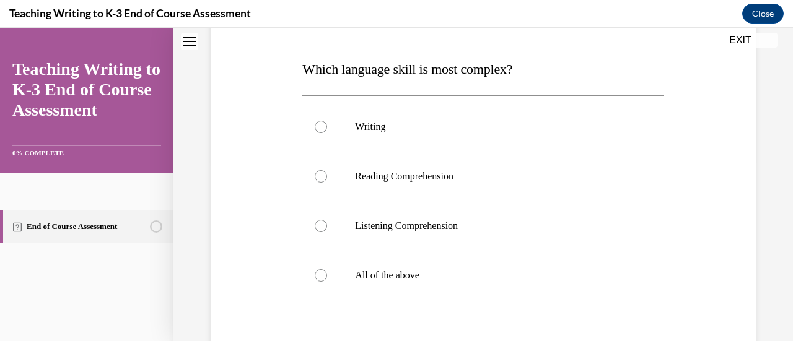
scroll to position [193, 0]
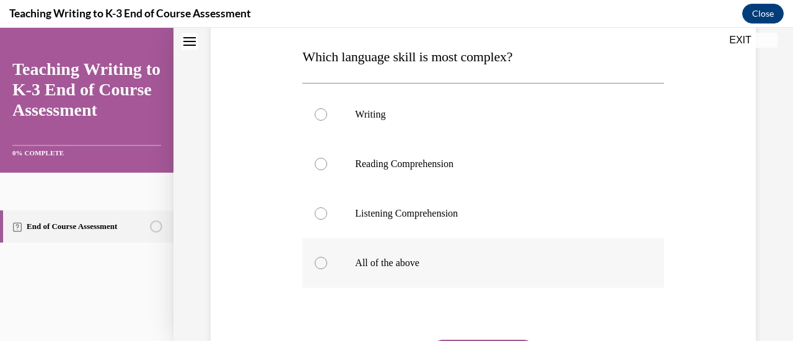
click at [422, 251] on label "All of the above" at bounding box center [482, 263] width 361 height 50
click at [327, 257] on input "All of the above" at bounding box center [321, 263] width 12 height 12
radio input "true"
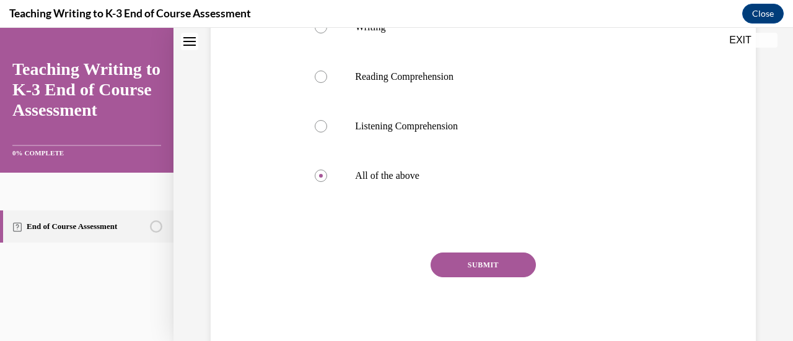
click at [488, 258] on button "SUBMIT" at bounding box center [482, 265] width 105 height 25
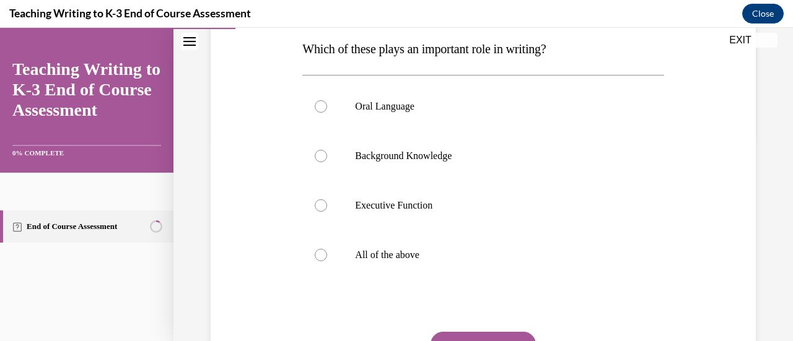
scroll to position [201, 0]
click at [395, 258] on p "All of the above" at bounding box center [493, 254] width 277 height 12
click at [327, 258] on input "All of the above" at bounding box center [321, 254] width 12 height 12
radio input "true"
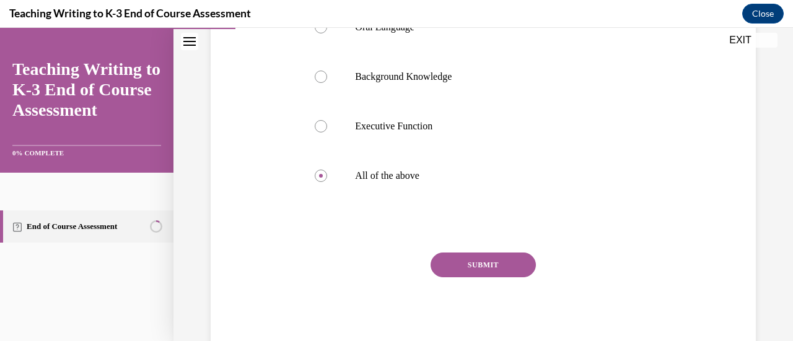
click at [482, 258] on button "SUBMIT" at bounding box center [482, 265] width 105 height 25
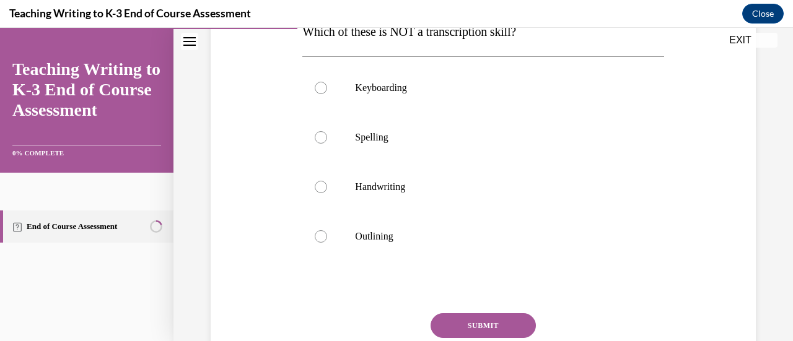
scroll to position [225, 0]
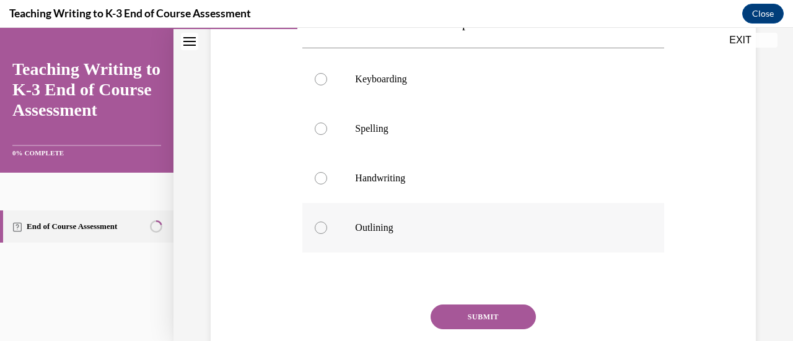
click at [452, 231] on p "Outlining" at bounding box center [493, 228] width 277 height 12
click at [327, 231] on input "Outlining" at bounding box center [321, 228] width 12 height 12
radio input "true"
click at [497, 319] on button "SUBMIT" at bounding box center [482, 317] width 105 height 25
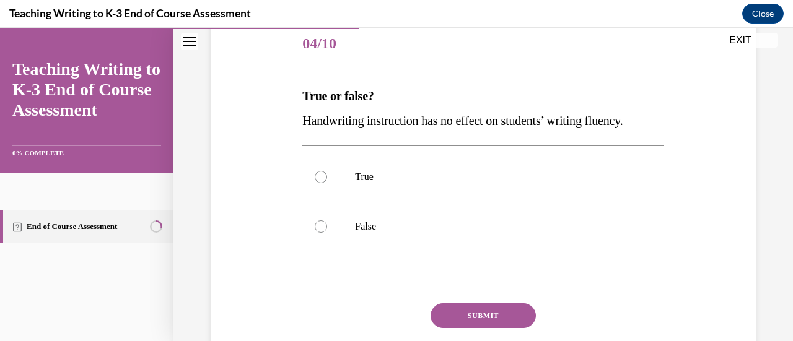
scroll to position [169, 0]
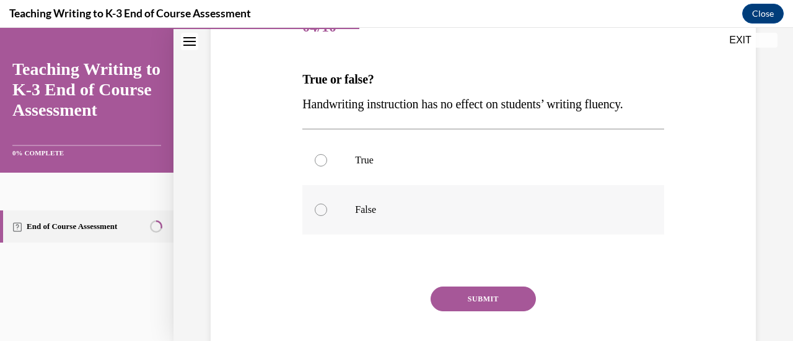
click at [367, 212] on p "False" at bounding box center [493, 210] width 277 height 12
click at [327, 212] on input "False" at bounding box center [321, 210] width 12 height 12
radio input "true"
click at [494, 303] on button "SUBMIT" at bounding box center [482, 299] width 105 height 25
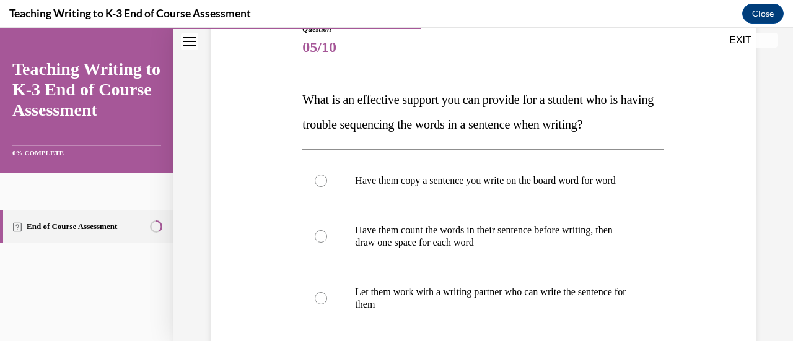
scroll to position [147, 0]
click at [551, 128] on span "What is an effective support you can provide for a student who is having troubl…" at bounding box center [477, 113] width 351 height 38
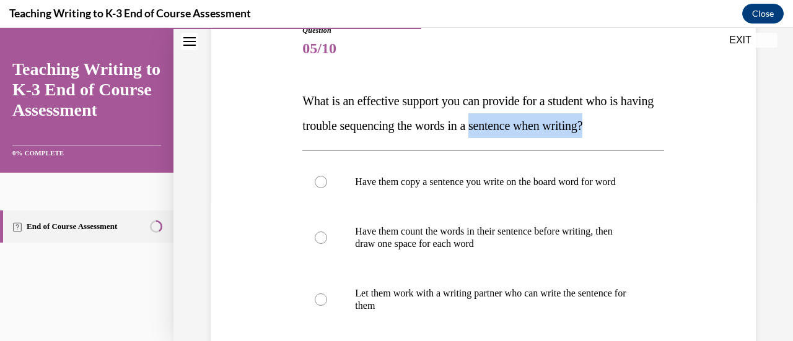
drag, startPoint x: 551, startPoint y: 128, endPoint x: 652, endPoint y: 130, distance: 100.4
click at [652, 130] on span "What is an effective support you can provide for a student who is having troubl…" at bounding box center [477, 113] width 351 height 38
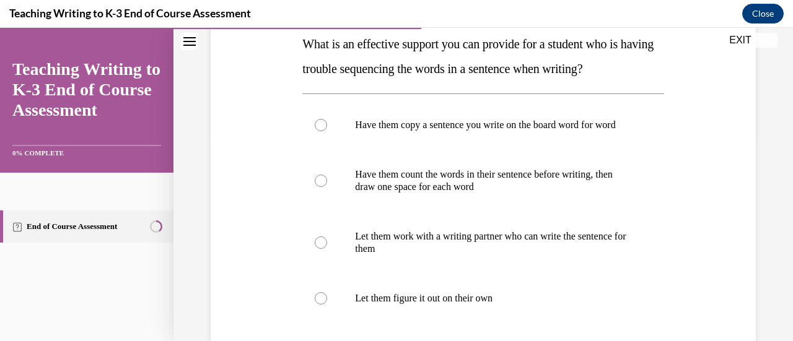
scroll to position [201, 0]
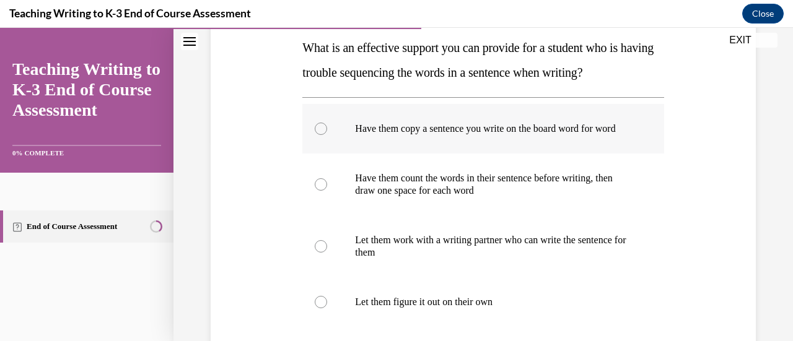
click at [572, 135] on p "Have them copy a sentence you write on the board word for word" at bounding box center [493, 129] width 277 height 12
click at [327, 135] on input "Have them copy a sentence you write on the board word for word" at bounding box center [321, 129] width 12 height 12
radio input "true"
click at [567, 184] on p "Have them count the words in their sentence before writing, then draw one space…" at bounding box center [493, 184] width 277 height 25
click at [327, 184] on input "Have them count the words in their sentence before writing, then draw one space…" at bounding box center [321, 184] width 12 height 12
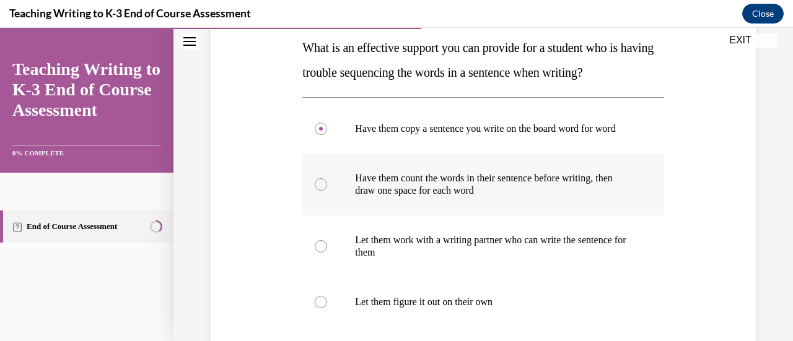
radio input "true"
click at [565, 126] on p "Have them copy a sentence you write on the board word for word" at bounding box center [493, 129] width 277 height 12
click at [327, 126] on input "Have them copy a sentence you write on the board word for word" at bounding box center [321, 129] width 12 height 12
radio input "true"
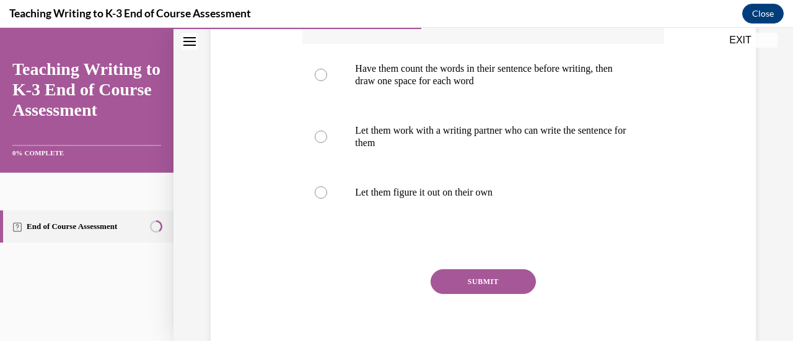
scroll to position [310, 0]
click at [505, 293] on button "SUBMIT" at bounding box center [482, 282] width 105 height 25
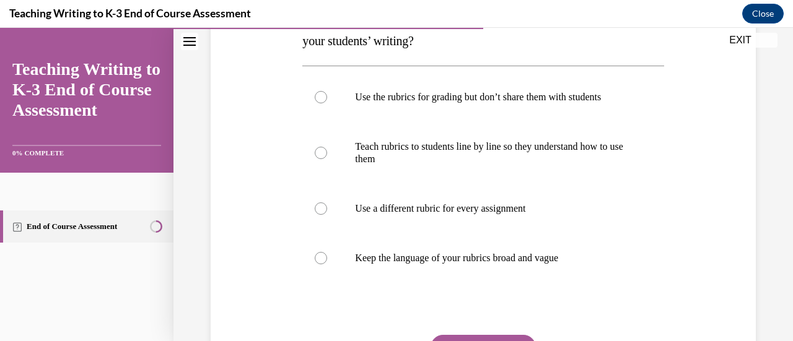
scroll to position [236, 0]
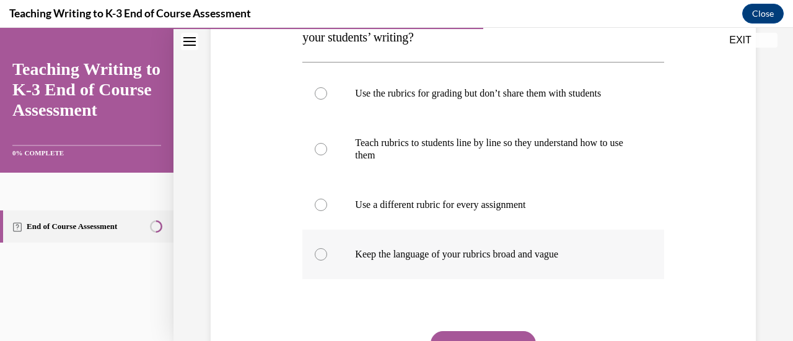
click at [482, 261] on label "Keep the language of your rubrics broad and vague" at bounding box center [482, 255] width 361 height 50
click at [327, 261] on input "Keep the language of your rubrics broad and vague" at bounding box center [321, 254] width 12 height 12
radio input "true"
click at [465, 147] on p "Teach rubrics to students line by line so they understand how to use them" at bounding box center [493, 149] width 277 height 25
click at [327, 147] on input "Teach rubrics to students line by line so they understand how to use them" at bounding box center [321, 149] width 12 height 12
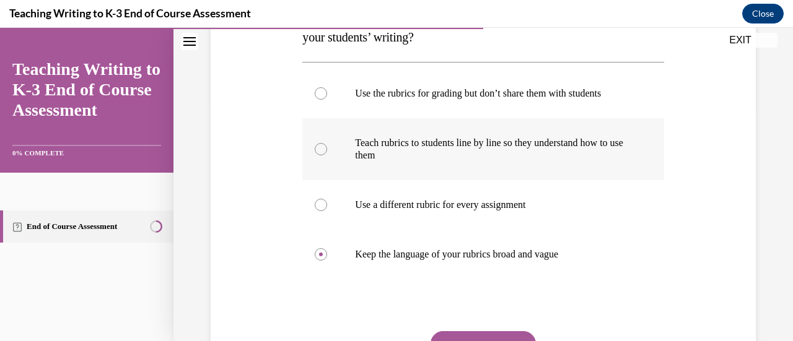
radio input "true"
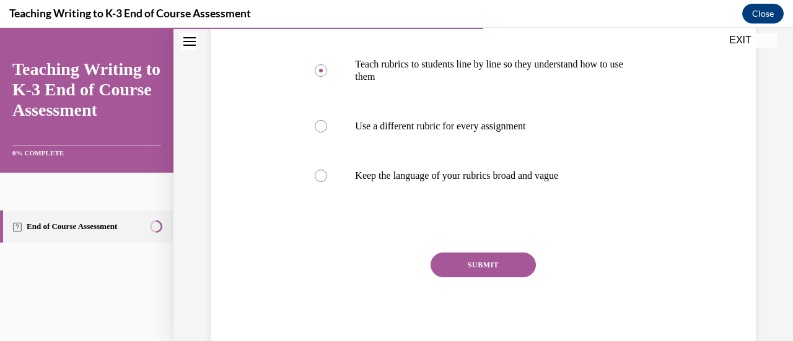
click at [489, 258] on button "SUBMIT" at bounding box center [482, 265] width 105 height 25
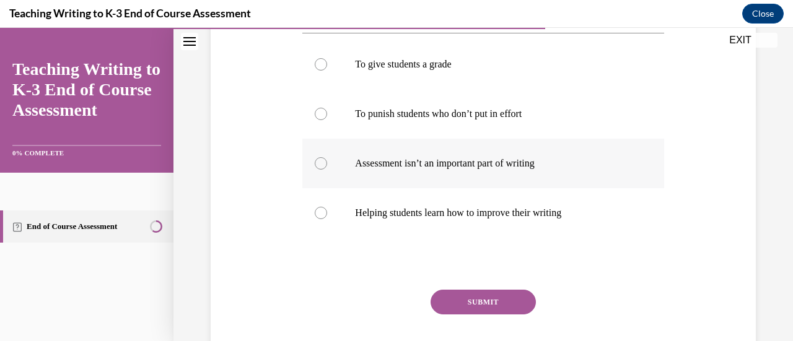
scroll to position [244, 0]
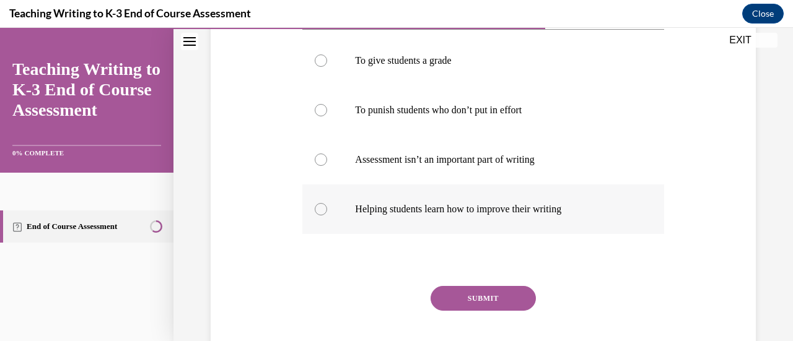
click at [549, 217] on label "Helping students learn how to improve their writing" at bounding box center [482, 210] width 361 height 50
click at [327, 216] on input "Helping students learn how to improve their writing" at bounding box center [321, 209] width 12 height 12
radio input "true"
click at [499, 295] on button "SUBMIT" at bounding box center [482, 298] width 105 height 25
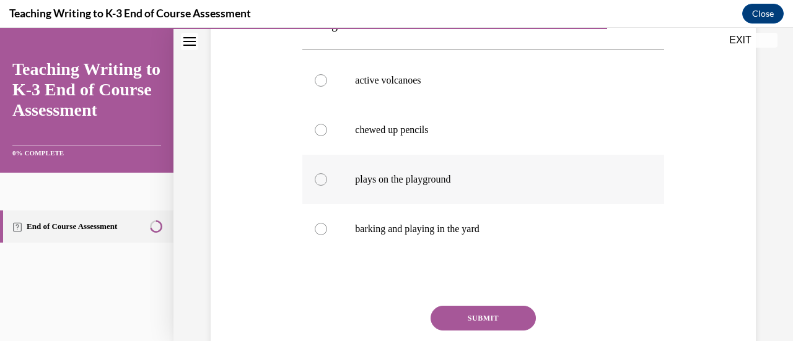
scroll to position [274, 0]
click at [383, 72] on label "active volcanoes" at bounding box center [482, 80] width 361 height 50
click at [327, 74] on input "active volcanoes" at bounding box center [321, 80] width 12 height 12
radio input "true"
click at [491, 318] on button "SUBMIT" at bounding box center [482, 317] width 105 height 25
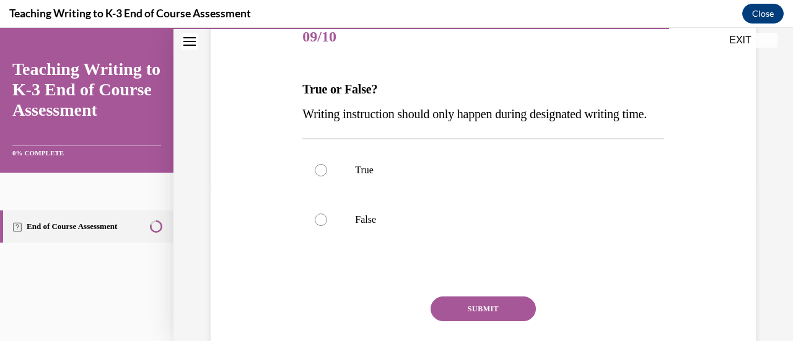
scroll to position [160, 0]
click at [370, 244] on label "False" at bounding box center [482, 219] width 361 height 50
click at [327, 225] on input "False" at bounding box center [321, 219] width 12 height 12
radio input "true"
click at [487, 321] on button "SUBMIT" at bounding box center [482, 308] width 105 height 25
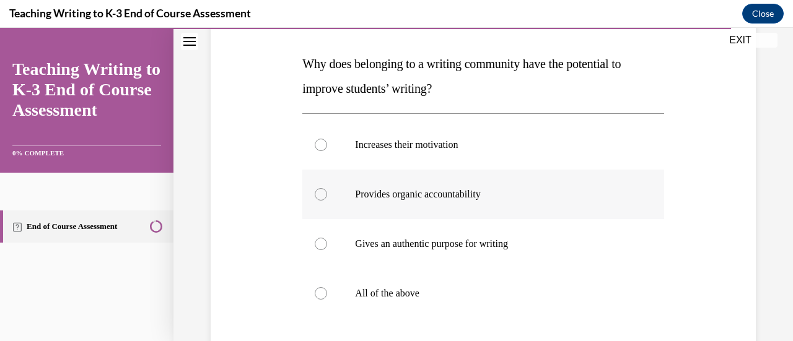
scroll to position [185, 0]
click at [445, 279] on label "All of the above" at bounding box center [482, 293] width 361 height 50
click at [327, 287] on input "All of the above" at bounding box center [321, 293] width 12 height 12
radio input "true"
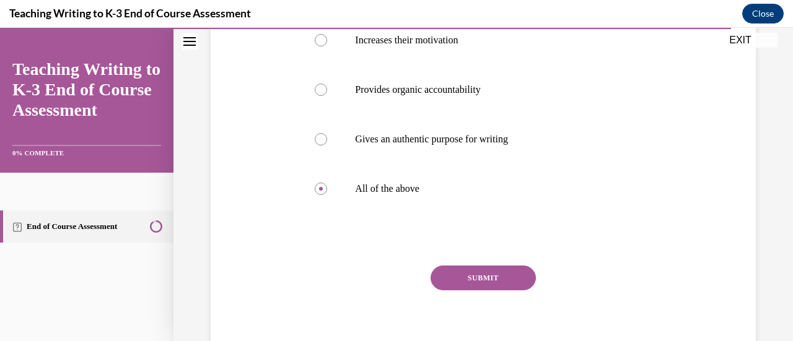
click at [496, 277] on button "SUBMIT" at bounding box center [482, 278] width 105 height 25
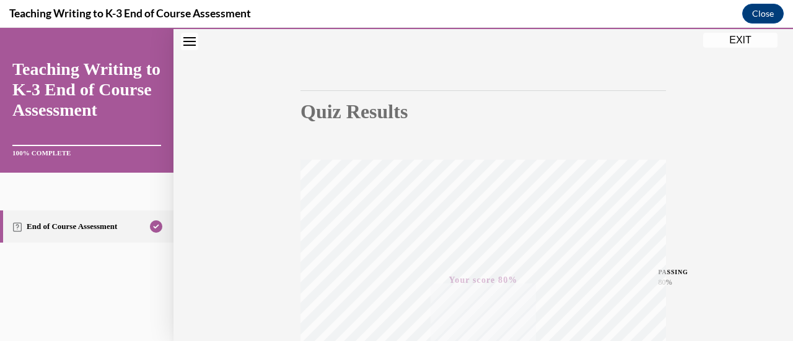
scroll to position [82, 0]
click at [736, 36] on button "EXIT" at bounding box center [740, 40] width 74 height 15
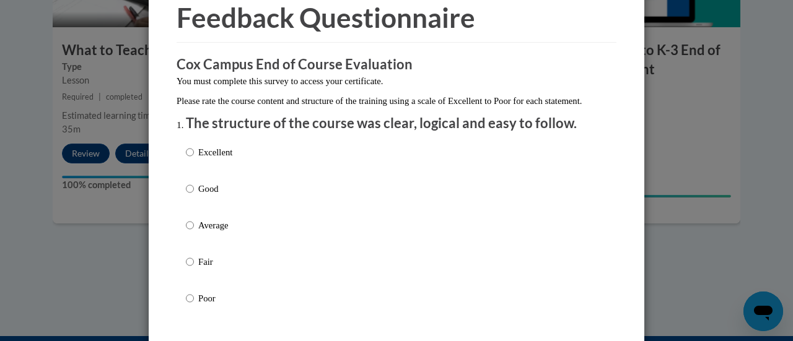
scroll to position [59, 0]
click at [198, 195] on p "Good" at bounding box center [215, 188] width 34 height 14
click at [194, 195] on input "Good" at bounding box center [190, 188] width 8 height 14
radio input "true"
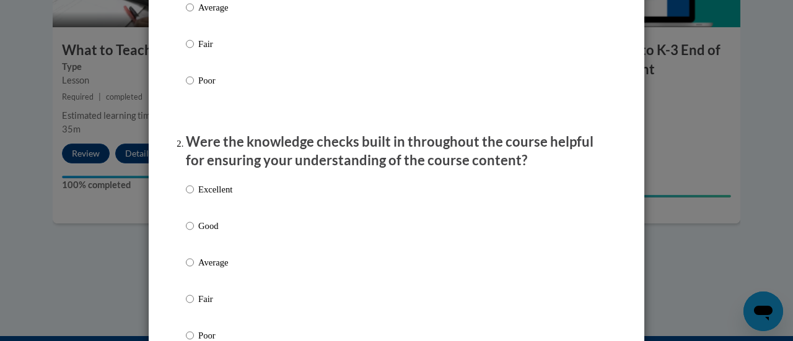
scroll to position [296, 0]
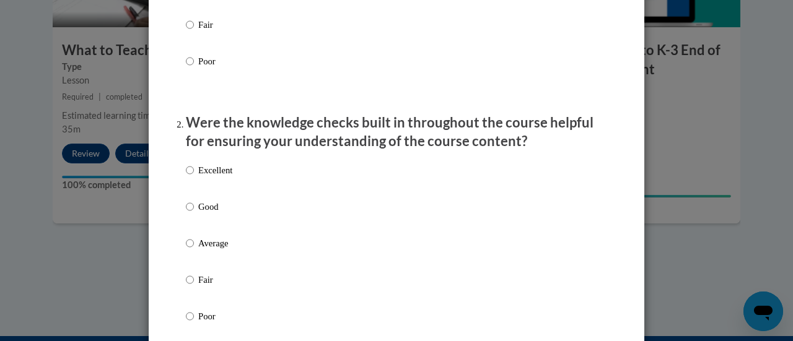
click at [198, 214] on p "Good" at bounding box center [215, 207] width 34 height 14
click at [194, 214] on input "Good" at bounding box center [190, 207] width 8 height 14
radio input "true"
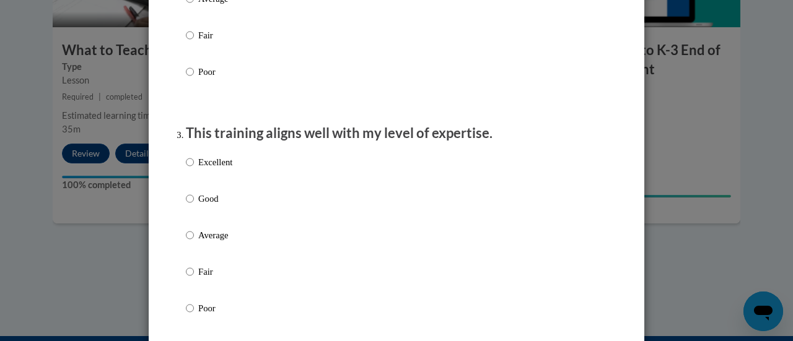
scroll to position [543, 0]
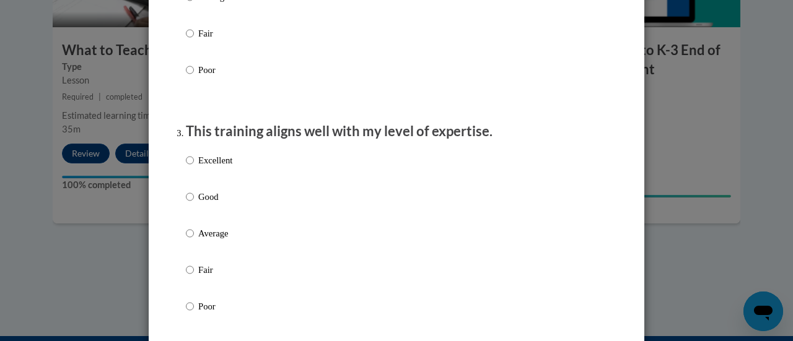
click at [196, 224] on label "Good" at bounding box center [209, 206] width 46 height 33
click at [194, 204] on input "Good" at bounding box center [190, 197] width 8 height 14
radio input "true"
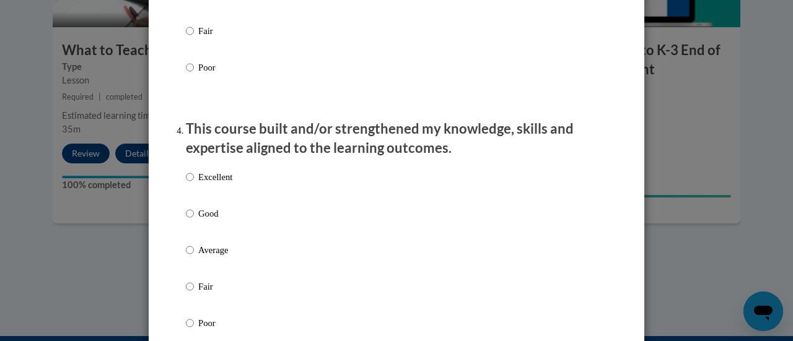
scroll to position [785, 0]
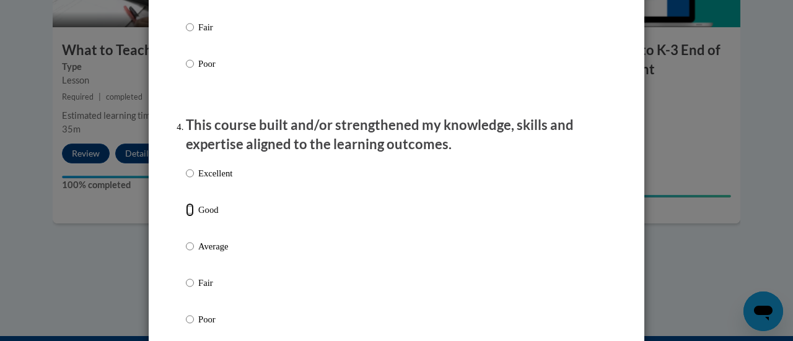
click at [188, 217] on input "Good" at bounding box center [190, 210] width 8 height 14
radio input "true"
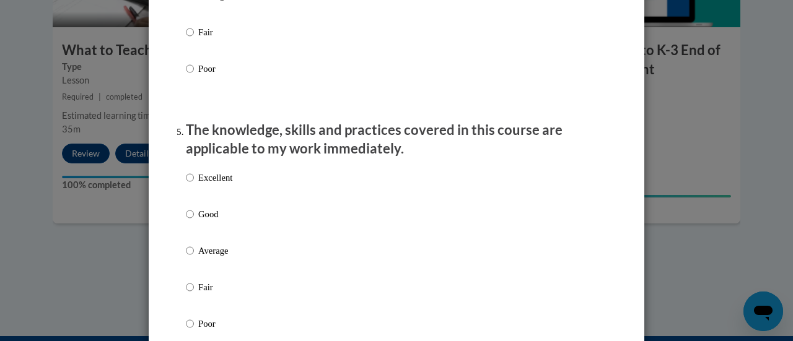
scroll to position [1037, 0]
click at [188, 220] on input "Good" at bounding box center [190, 214] width 8 height 14
radio input "true"
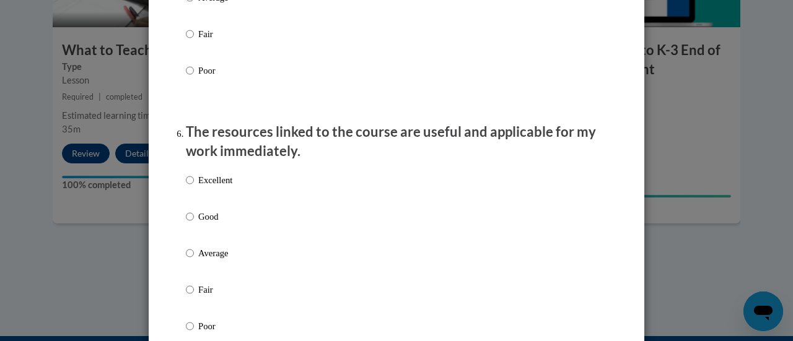
scroll to position [1322, 0]
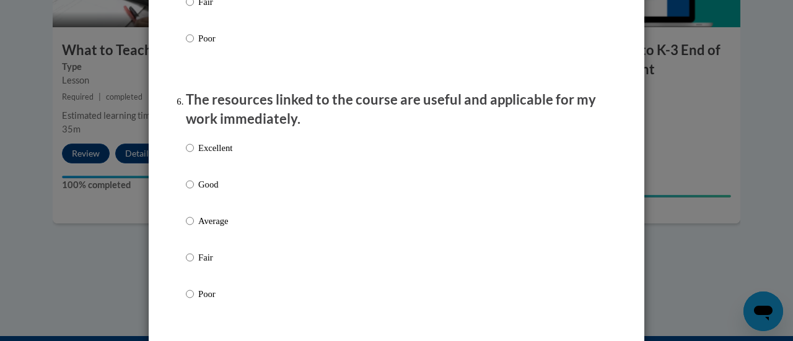
click at [190, 194] on label "Good" at bounding box center [209, 194] width 46 height 33
click at [190, 191] on input "Good" at bounding box center [190, 185] width 8 height 14
radio input "true"
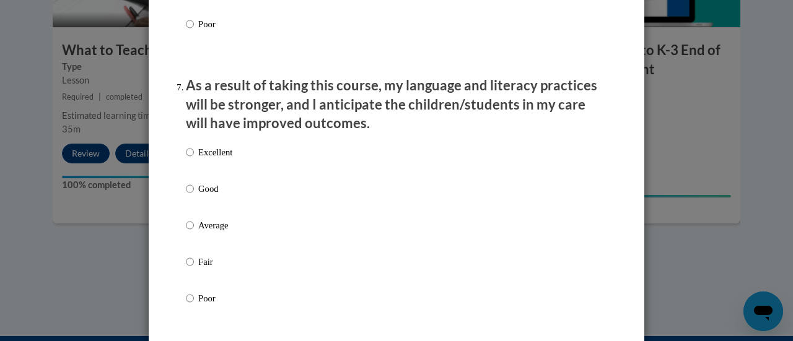
scroll to position [1595, 0]
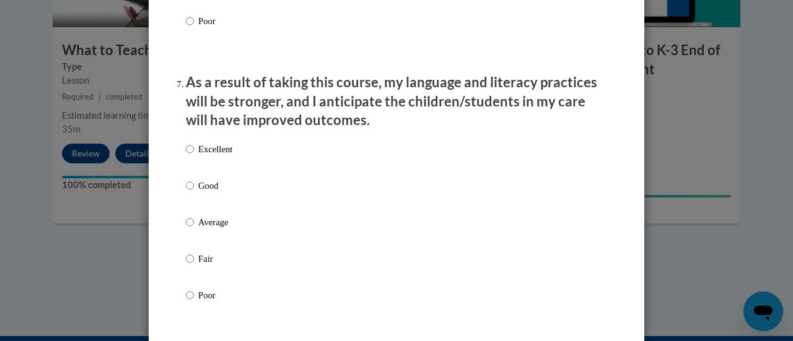
click at [199, 193] on p "Good" at bounding box center [215, 186] width 34 height 14
click at [194, 193] on input "Good" at bounding box center [190, 186] width 8 height 14
radio input "true"
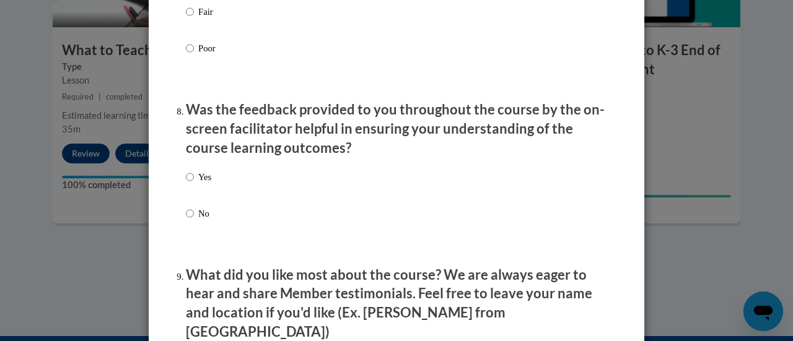
scroll to position [1844, 0]
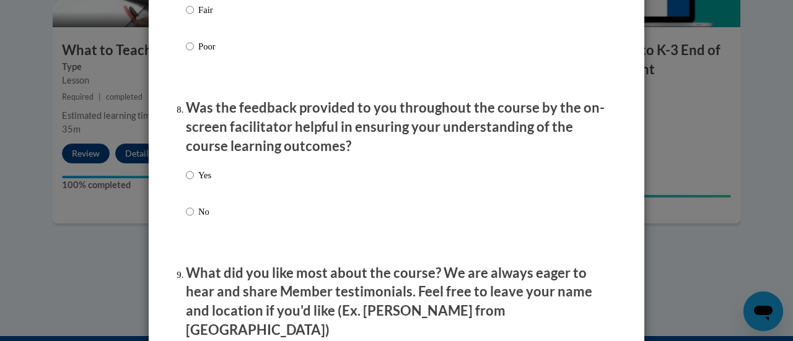
click at [198, 182] on p "Yes" at bounding box center [204, 175] width 13 height 14
click at [194, 182] on input "Yes" at bounding box center [190, 175] width 8 height 14
radio input "true"
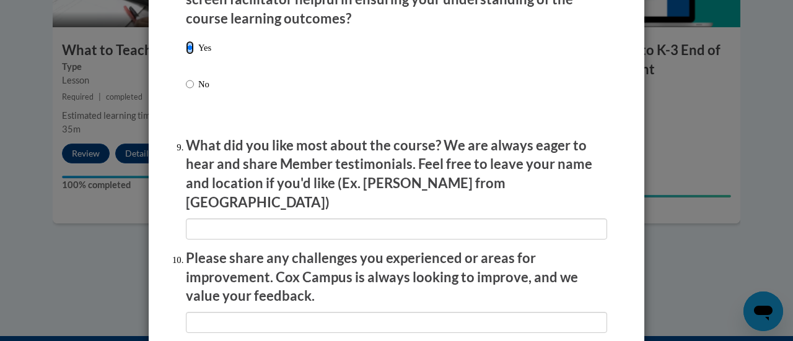
scroll to position [1978, 0]
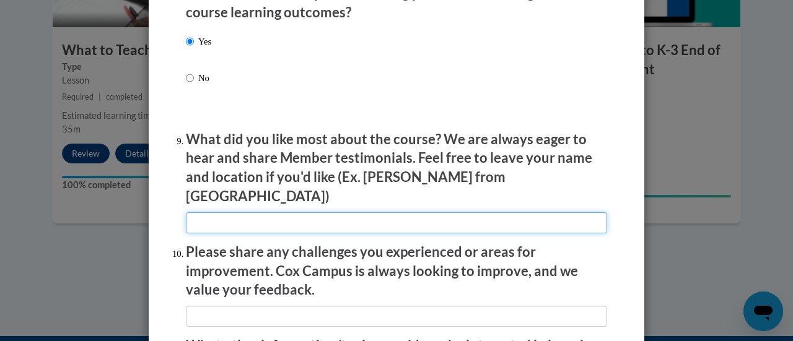
click at [211, 214] on input "textbox" at bounding box center [396, 222] width 421 height 21
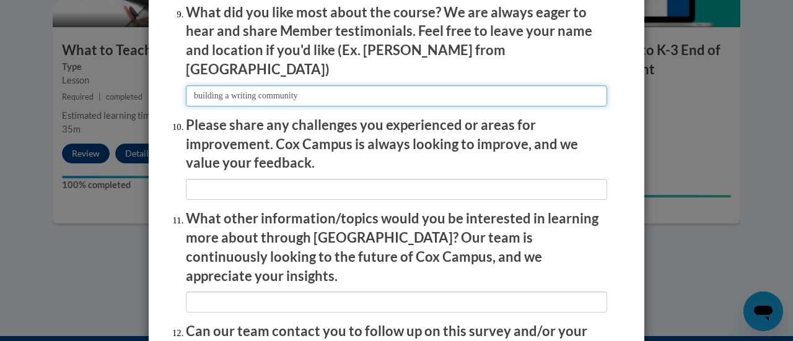
scroll to position [2111, 0]
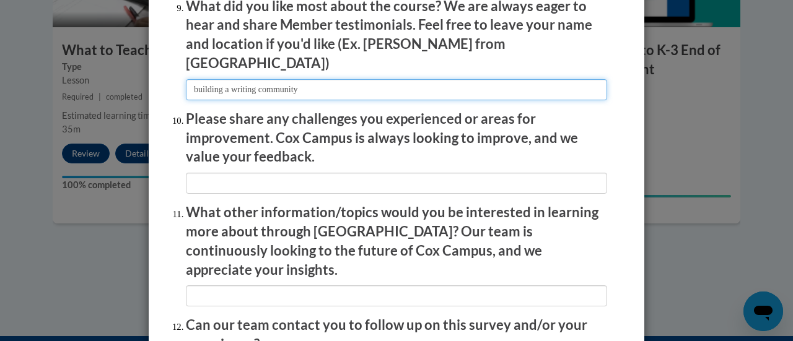
type input "building a writing community"
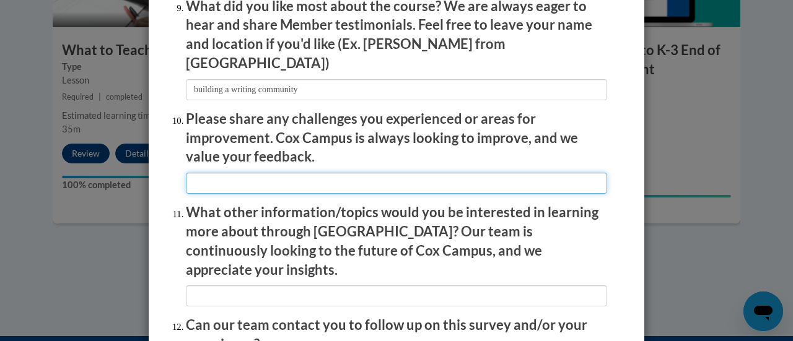
click at [204, 175] on input "textbox" at bounding box center [396, 183] width 421 height 21
type input "n/a"
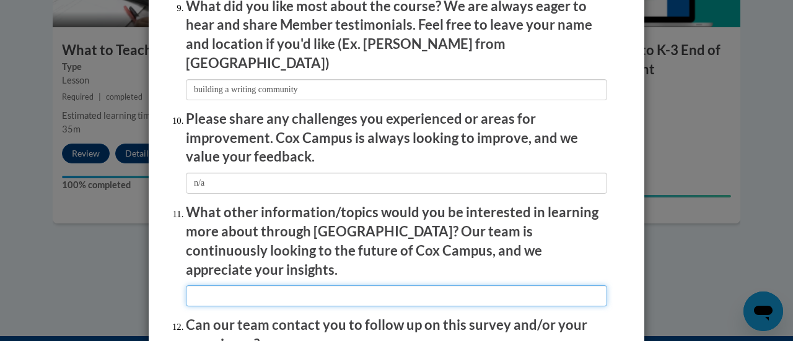
click at [205, 286] on input "textbox" at bounding box center [396, 296] width 421 height 21
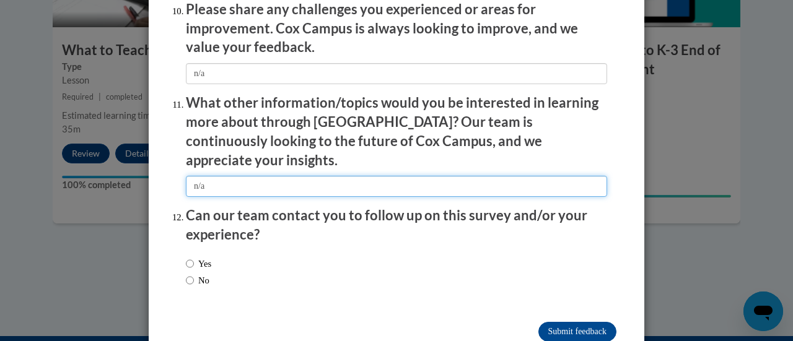
scroll to position [2232, 0]
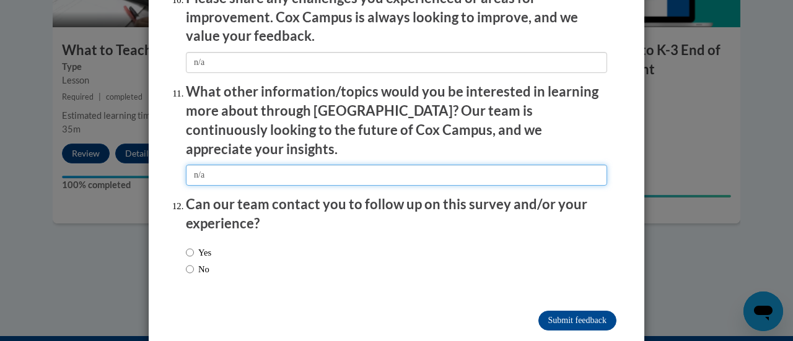
type input "n/a"
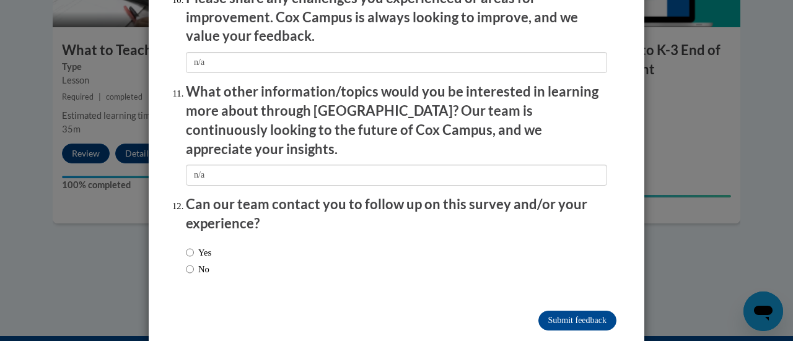
click at [191, 263] on label "No" at bounding box center [198, 270] width 24 height 14
click at [191, 263] on input "No" at bounding box center [190, 270] width 8 height 14
radio input "true"
click at [556, 311] on input "Submit feedback" at bounding box center [577, 321] width 78 height 20
